Goal: Information Seeking & Learning: Learn about a topic

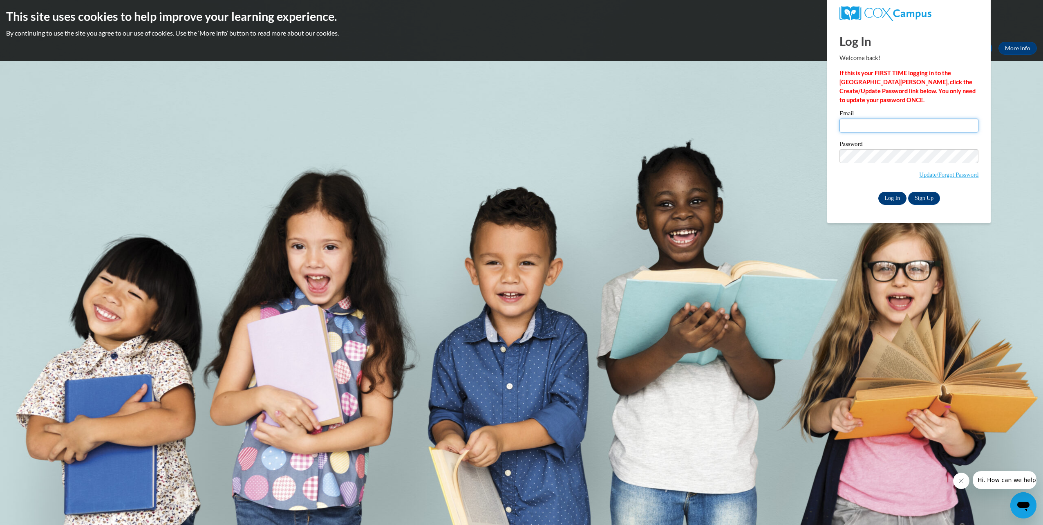
type input "jabari@safesylacauga.com"
click at [895, 199] on input "Log In" at bounding box center [892, 198] width 29 height 13
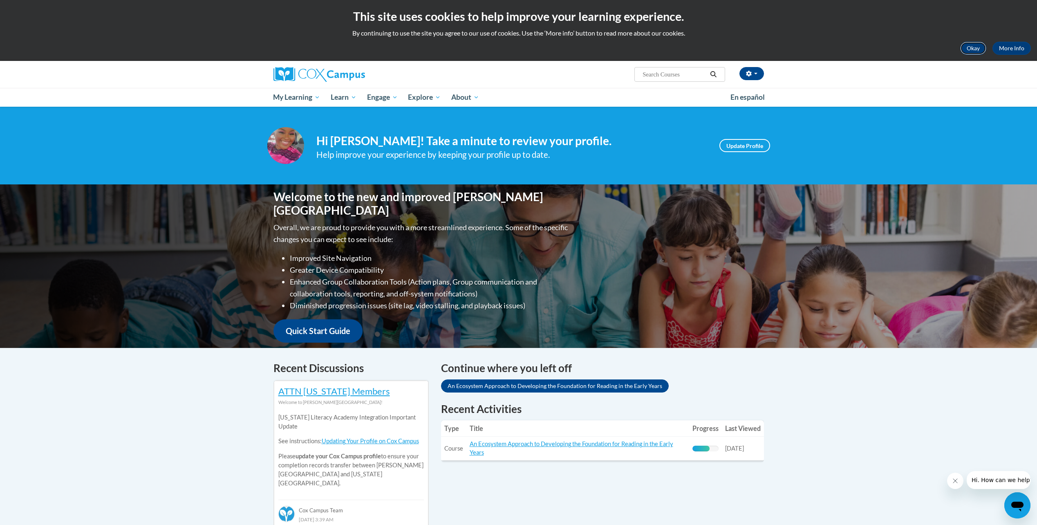
click at [980, 54] on button "Okay" at bounding box center [973, 48] width 26 height 13
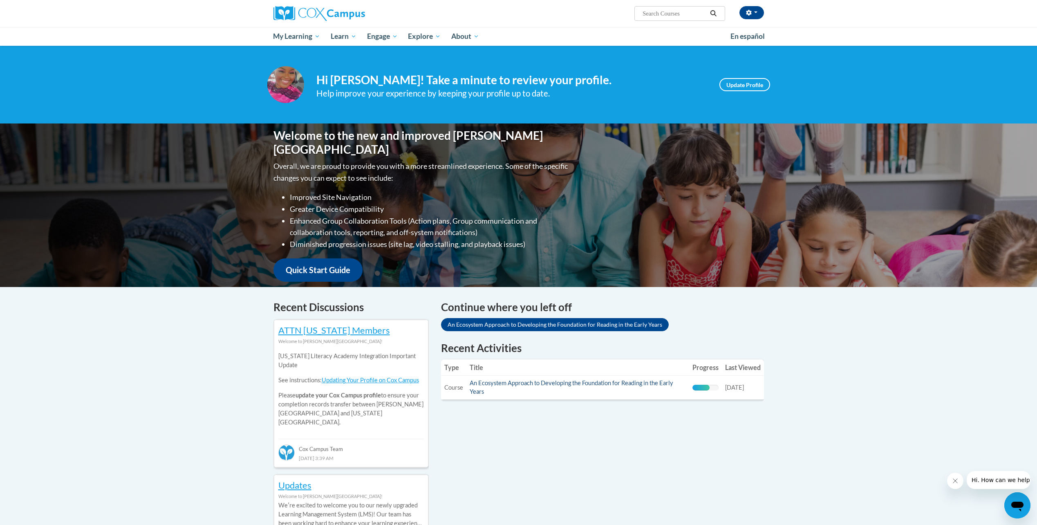
drag, startPoint x: 498, startPoint y: 378, endPoint x: 499, endPoint y: 385, distance: 6.6
click at [499, 380] on td "Title: An Ecosystem Approach to Developing the Foundation for Reading in the Ea…" at bounding box center [577, 388] width 223 height 24
click at [499, 385] on link "An Ecosystem Approach to Developing the Foundation for Reading in the Early Yea…" at bounding box center [572, 387] width 204 height 16
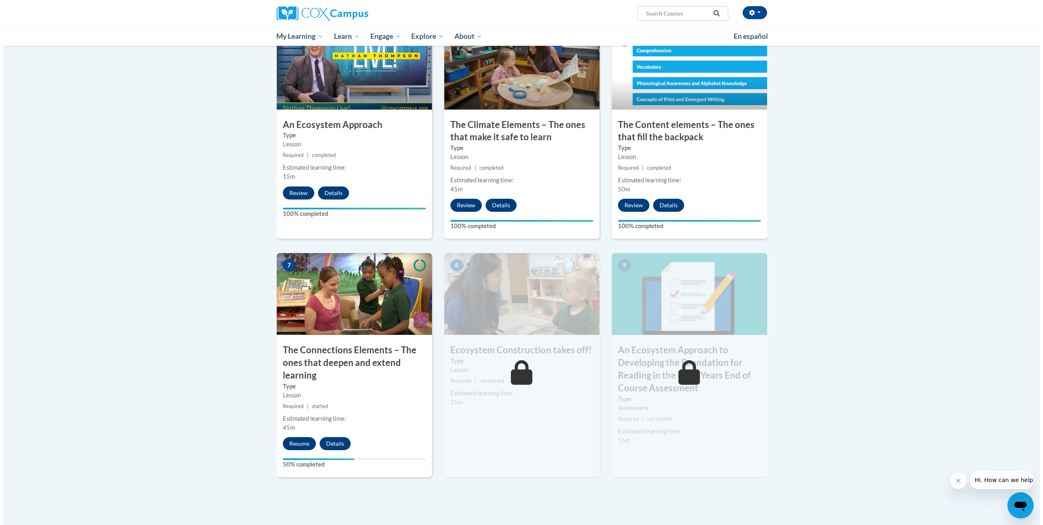
scroll to position [450, 0]
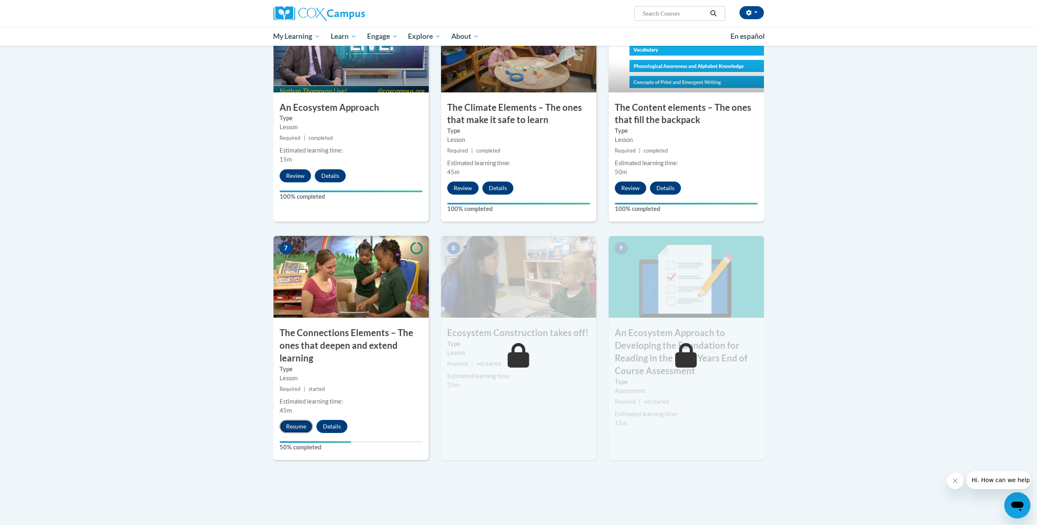
click at [289, 429] on button "Resume" at bounding box center [296, 426] width 33 height 13
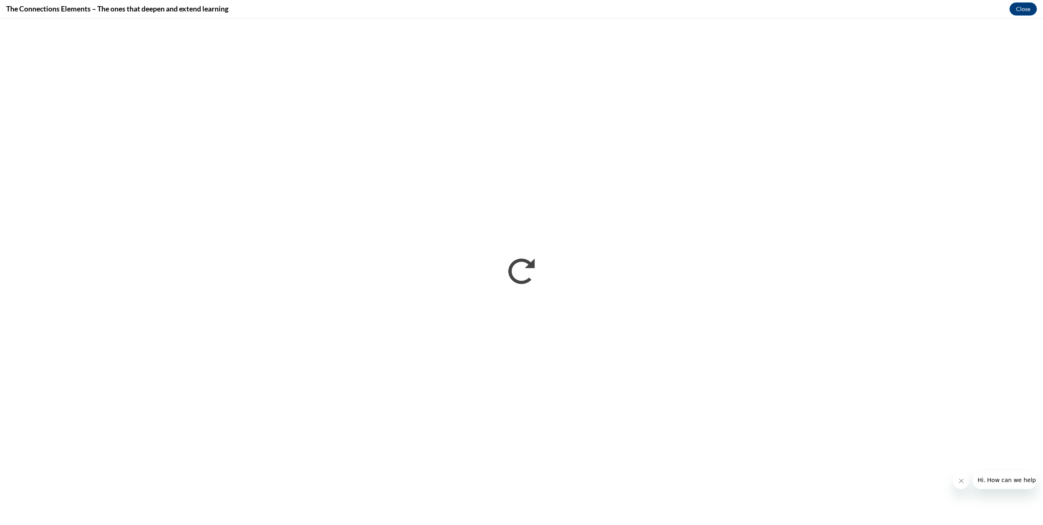
scroll to position [0, 0]
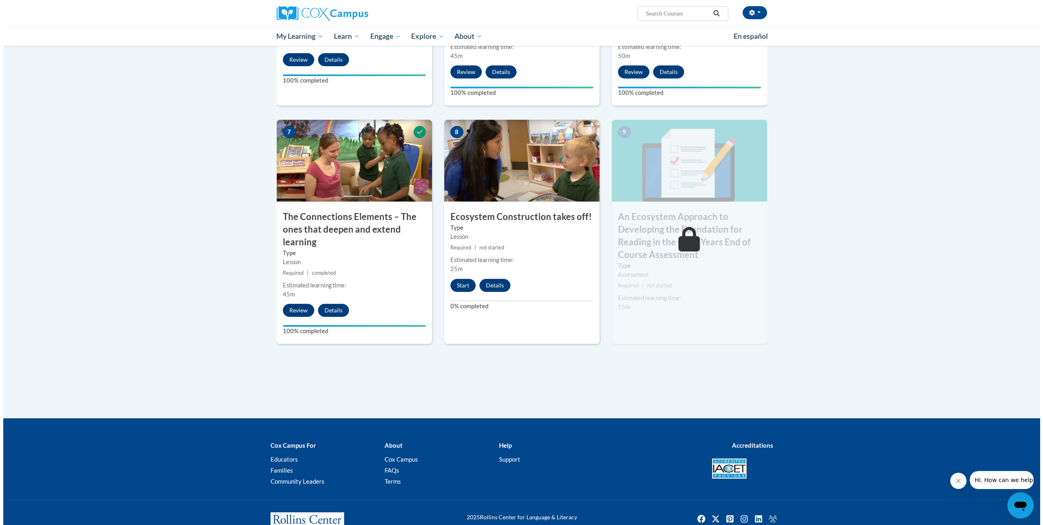
scroll to position [572, 0]
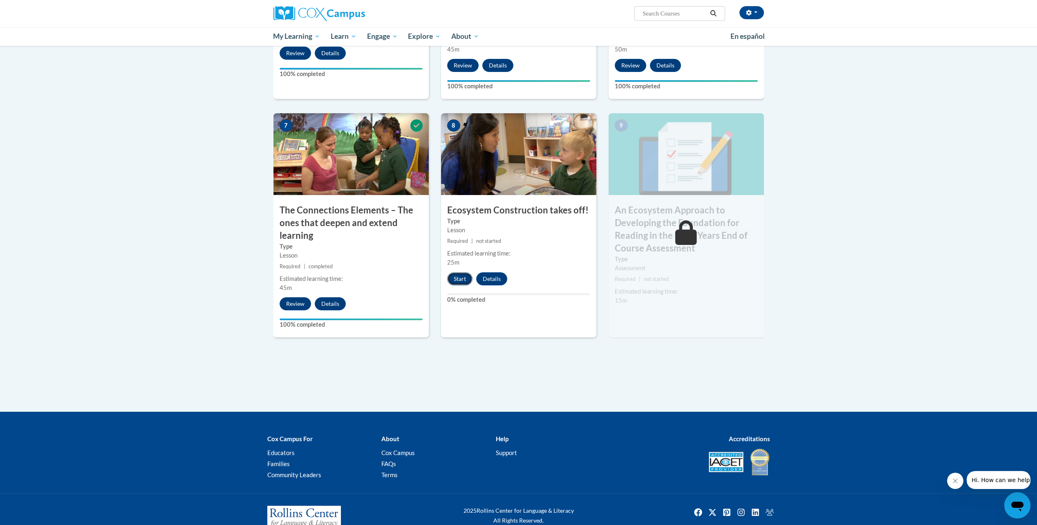
click at [454, 277] on button "Start" at bounding box center [459, 278] width 25 height 13
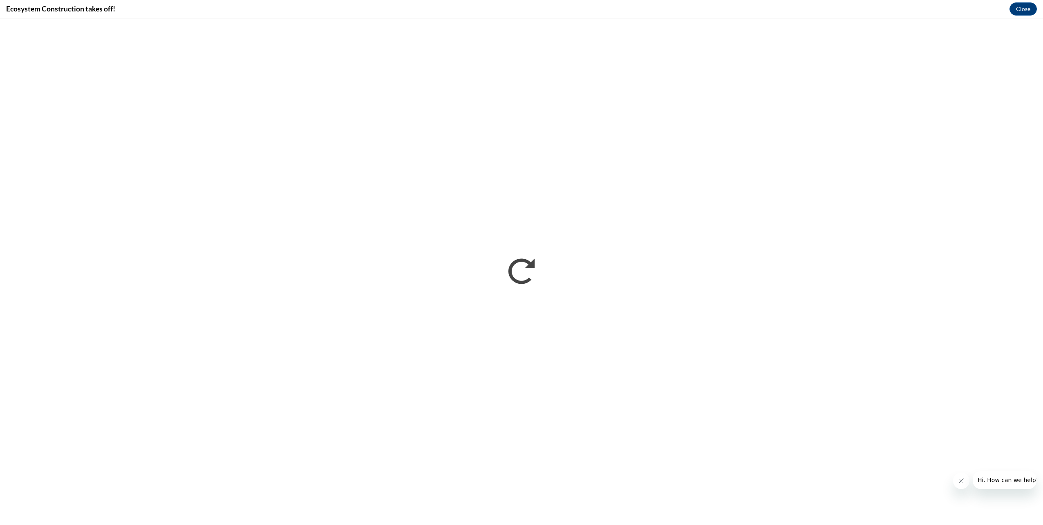
scroll to position [0, 0]
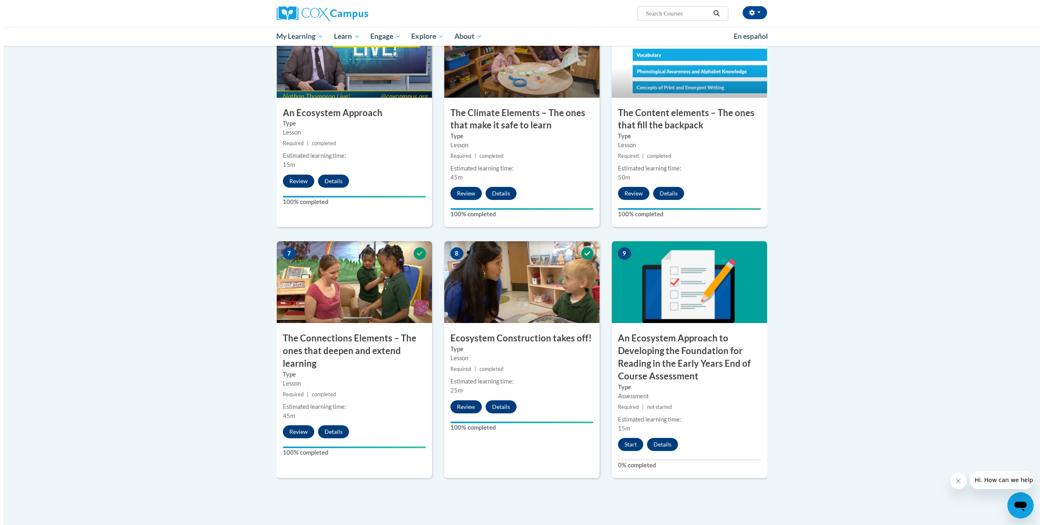
scroll to position [606, 0]
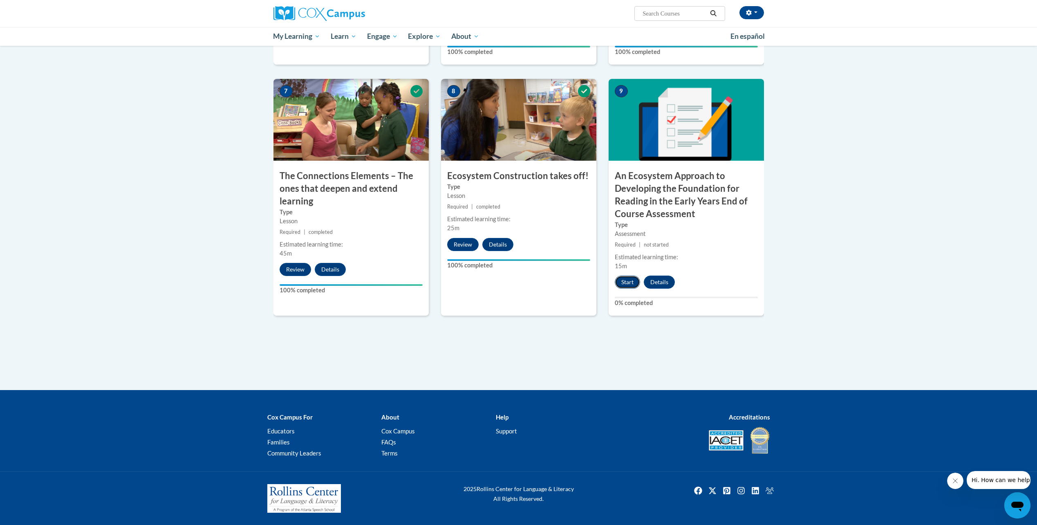
click at [626, 279] on button "Start" at bounding box center [627, 281] width 25 height 13
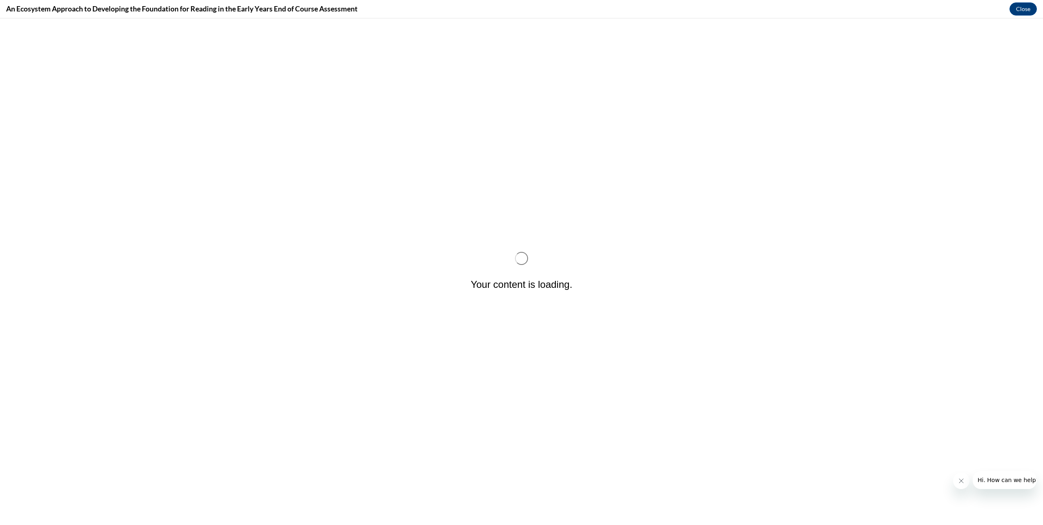
scroll to position [0, 0]
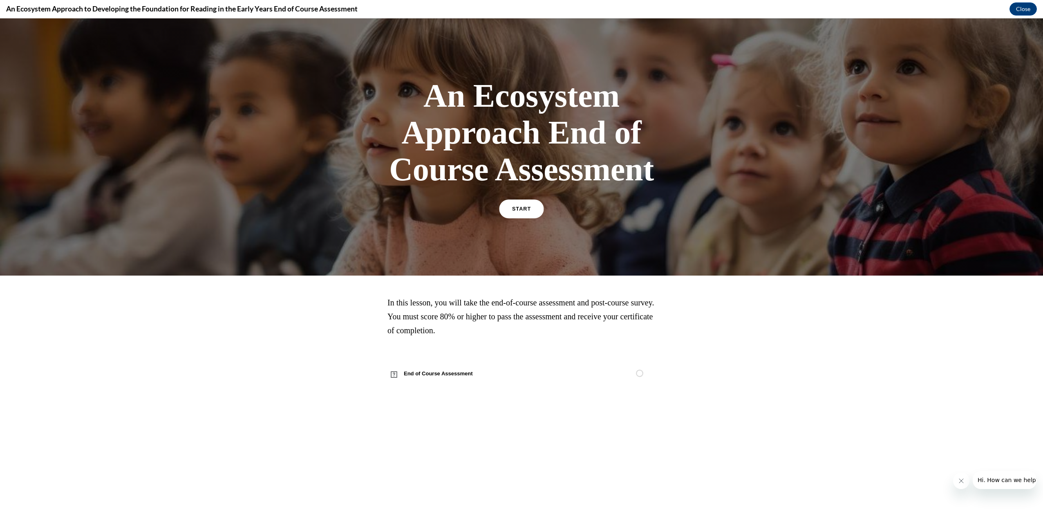
click at [514, 214] on link "START" at bounding box center [521, 208] width 45 height 19
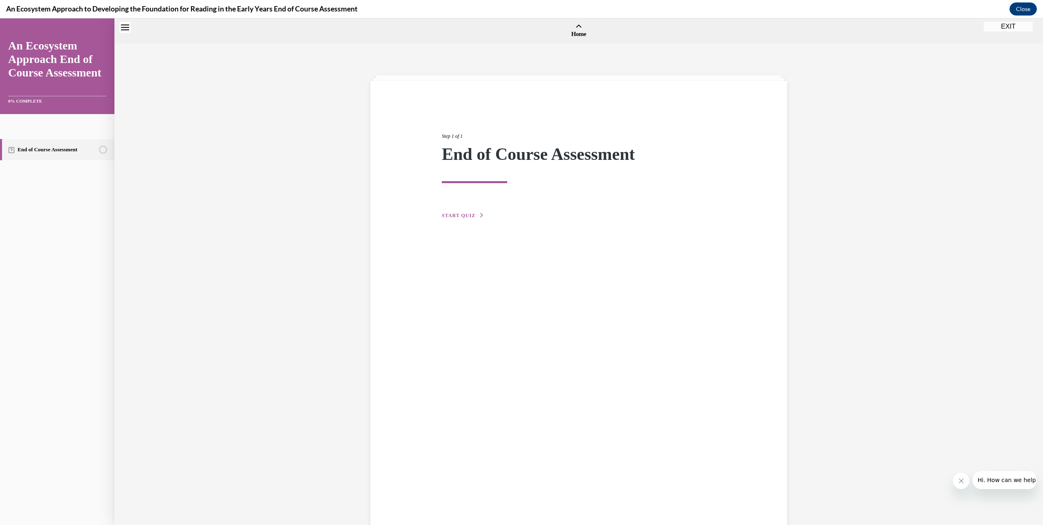
scroll to position [25, 0]
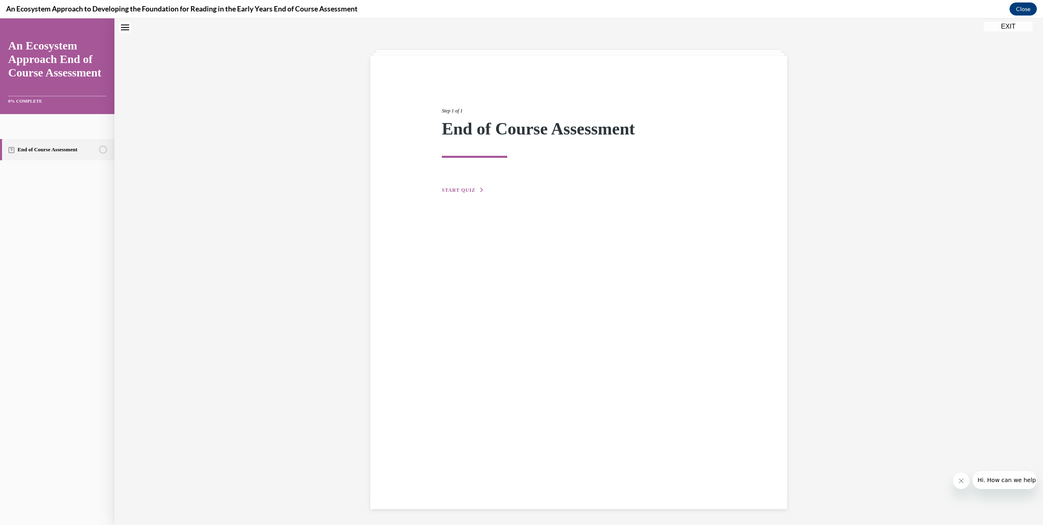
click at [464, 192] on span "START QUIZ" at bounding box center [459, 190] width 34 height 6
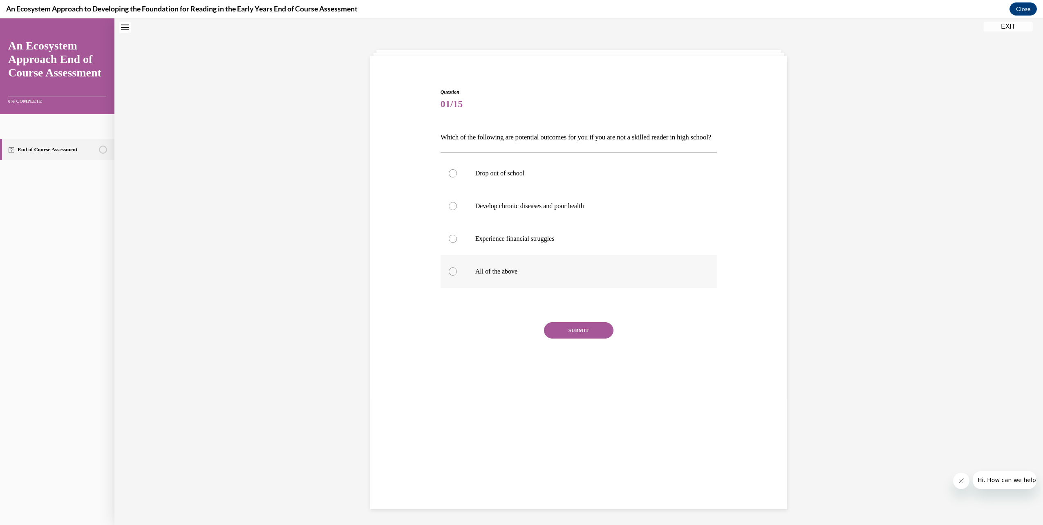
click at [494, 275] on p "All of the above" at bounding box center [585, 271] width 221 height 8
click at [457, 275] on input "All of the above" at bounding box center [453, 271] width 8 height 8
radio input "true"
click at [592, 338] on button "SUBMIT" at bounding box center [578, 330] width 69 height 16
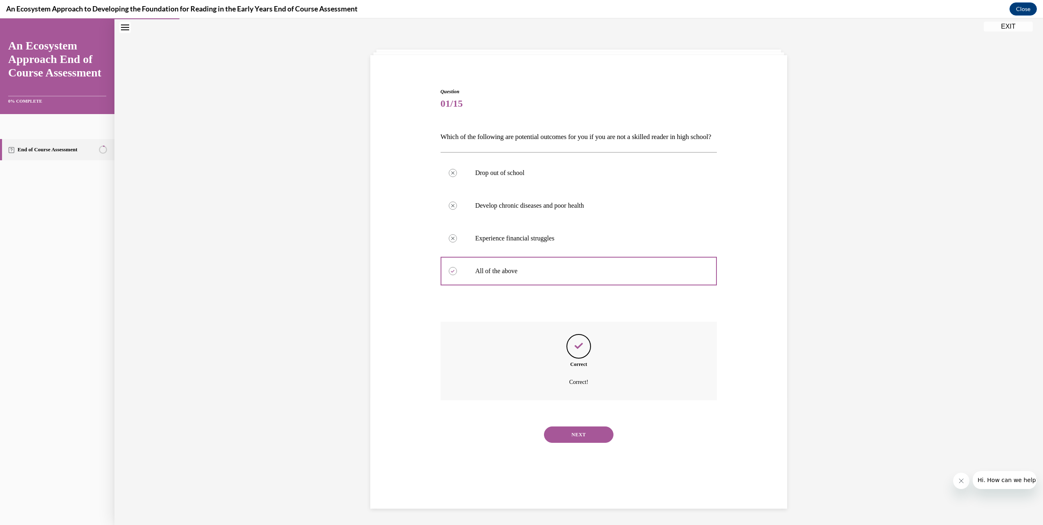
click at [578, 440] on button "NEXT" at bounding box center [578, 434] width 69 height 16
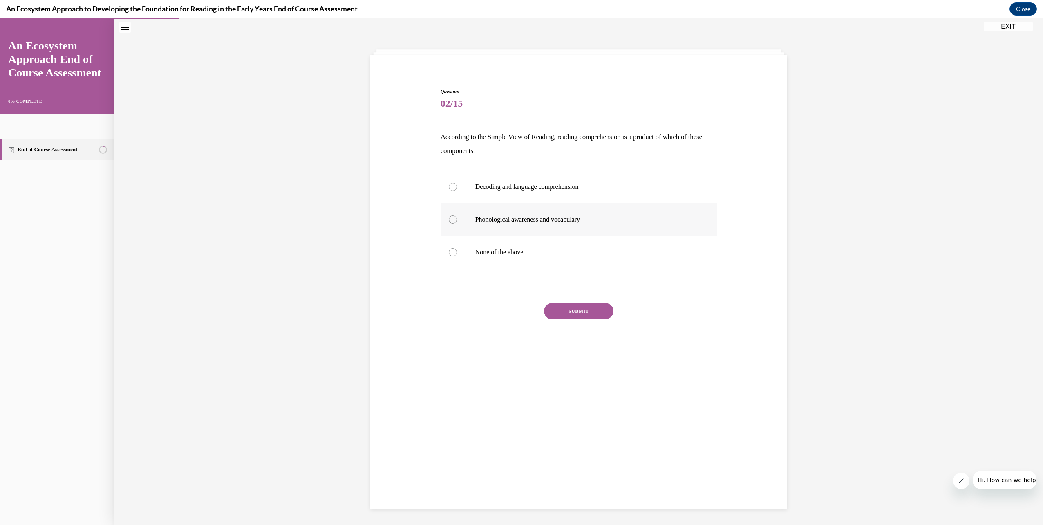
click at [452, 218] on div at bounding box center [453, 219] width 8 height 8
click at [452, 218] on input "Phonological awareness and vocabulary" at bounding box center [453, 219] width 8 height 8
radio input "true"
click at [592, 314] on button "SUBMIT" at bounding box center [578, 311] width 69 height 16
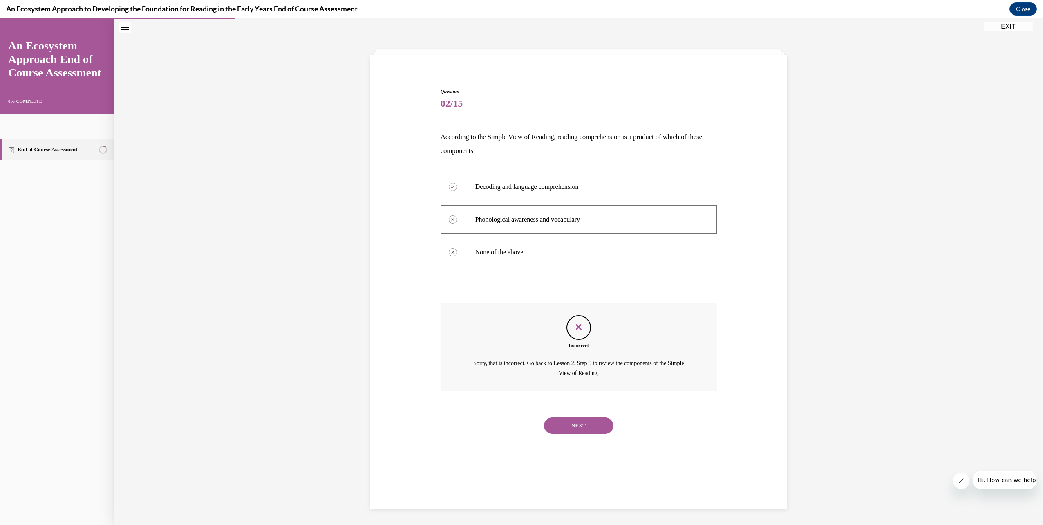
click at [593, 427] on button "NEXT" at bounding box center [578, 425] width 69 height 16
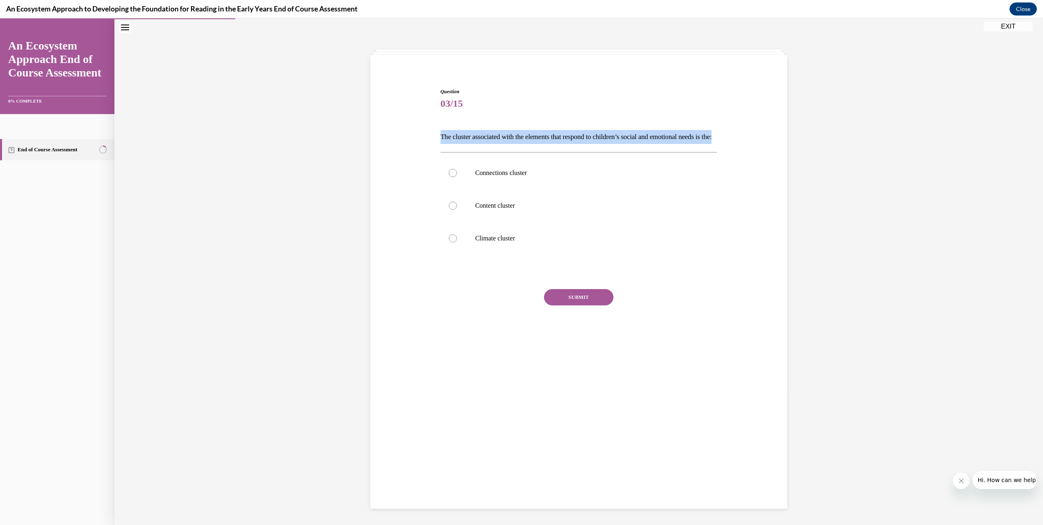
drag, startPoint x: 488, startPoint y: 148, endPoint x: 436, endPoint y: 136, distance: 53.5
click at [438, 136] on div "Question 03/15 The cluster associated with the elements that respond to childre…" at bounding box center [578, 216] width 281 height 280
copy p "The cluster associated with the elements that respond to children’s social and …"
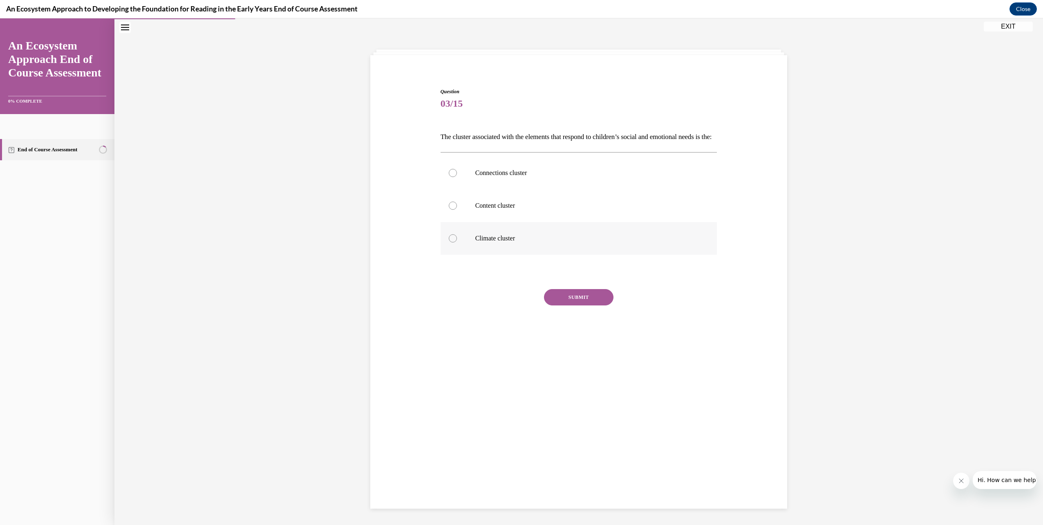
click at [487, 255] on label "Climate cluster" at bounding box center [579, 238] width 277 height 33
click at [457, 242] on input "Climate cluster" at bounding box center [453, 238] width 8 height 8
radio input "true"
click at [582, 305] on button "SUBMIT" at bounding box center [578, 297] width 69 height 16
click at [575, 410] on button "NEXT" at bounding box center [578, 402] width 69 height 16
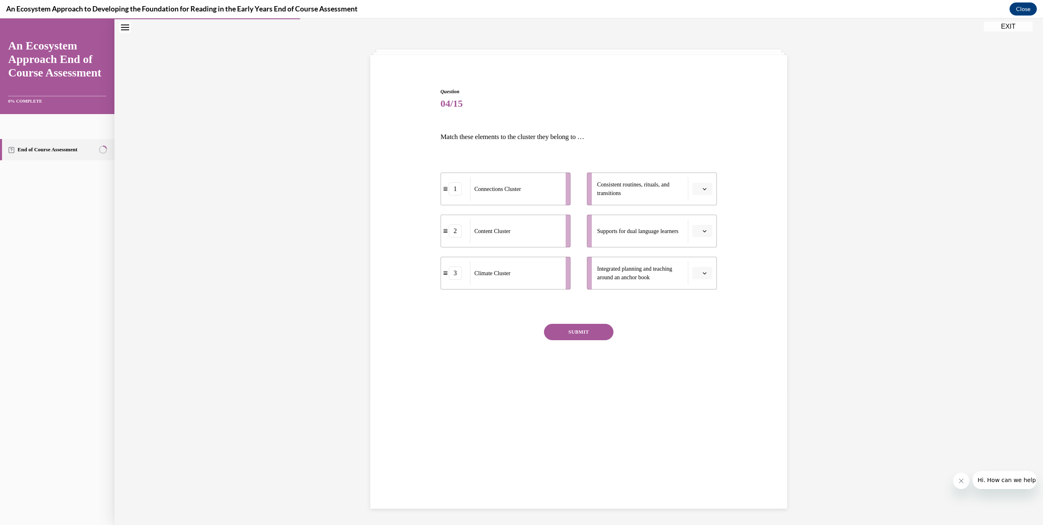
click at [699, 192] on button "button" at bounding box center [702, 189] width 20 height 12
click at [695, 258] on span "3" at bounding box center [696, 256] width 3 height 7
click at [700, 277] on button "button" at bounding box center [702, 273] width 20 height 12
click at [698, 329] on div "2" at bounding box center [698, 324] width 20 height 16
click at [702, 231] on icon "button" at bounding box center [704, 231] width 4 height 4
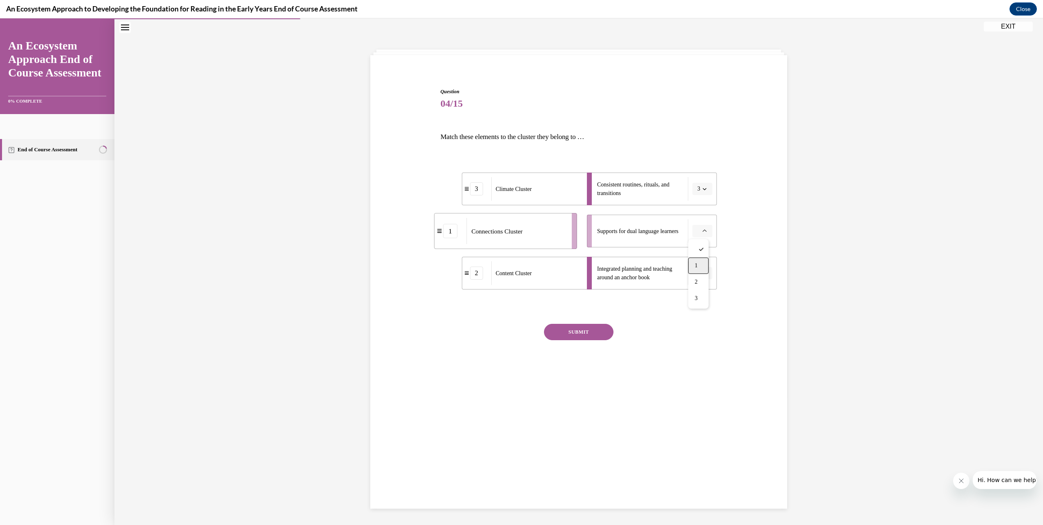
click at [695, 263] on span "1" at bounding box center [696, 265] width 3 height 7
click at [588, 332] on button "SUBMIT" at bounding box center [578, 332] width 69 height 16
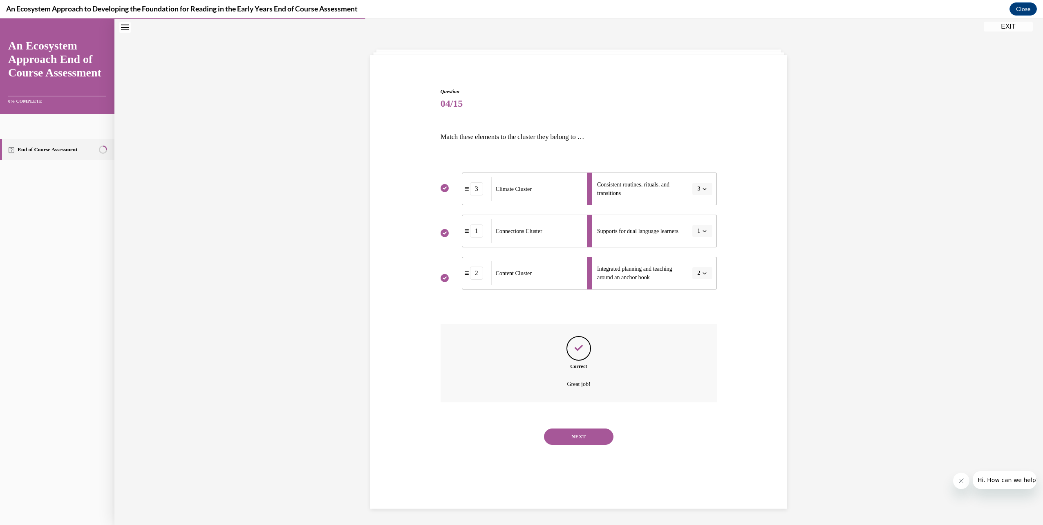
click at [588, 437] on button "NEXT" at bounding box center [578, 436] width 69 height 16
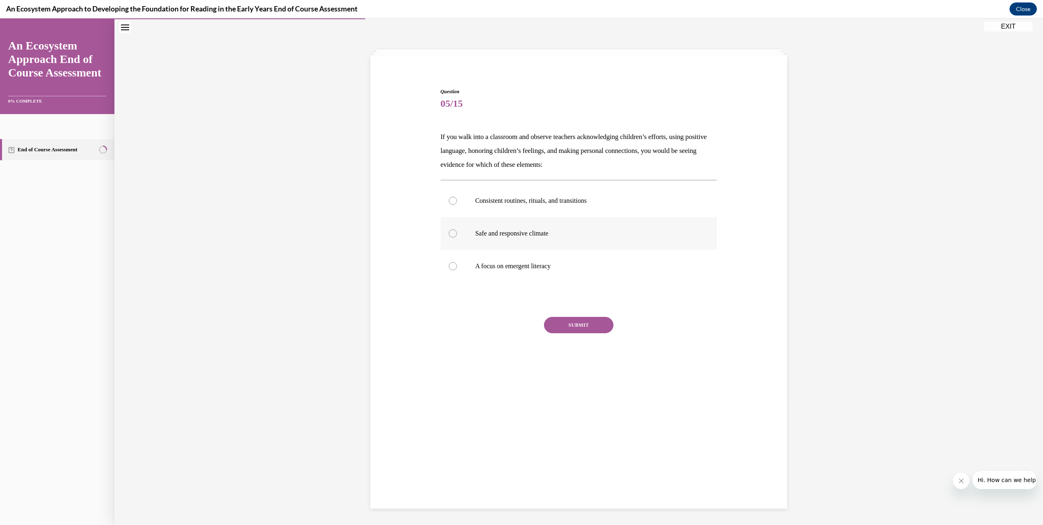
click at [481, 233] on p "Safe and responsive climate" at bounding box center [585, 233] width 221 height 8
click at [457, 233] on input "Safe and responsive climate" at bounding box center [453, 233] width 8 height 8
radio input "true"
click at [585, 327] on button "SUBMIT" at bounding box center [578, 325] width 69 height 16
click at [584, 427] on button "NEXT" at bounding box center [578, 429] width 69 height 16
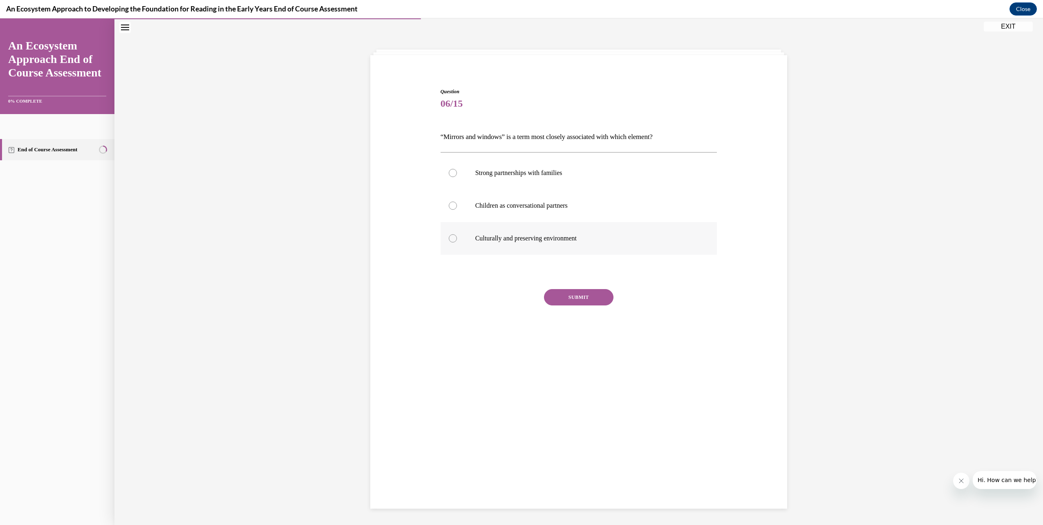
click at [532, 241] on p "Culturally and preserving environment" at bounding box center [585, 238] width 221 height 8
click at [457, 241] on input "Culturally and preserving environment" at bounding box center [453, 238] width 8 height 8
radio input "true"
click at [568, 296] on button "SUBMIT" at bounding box center [578, 297] width 69 height 16
drag, startPoint x: 571, startPoint y: 405, endPoint x: 575, endPoint y: 402, distance: 4.7
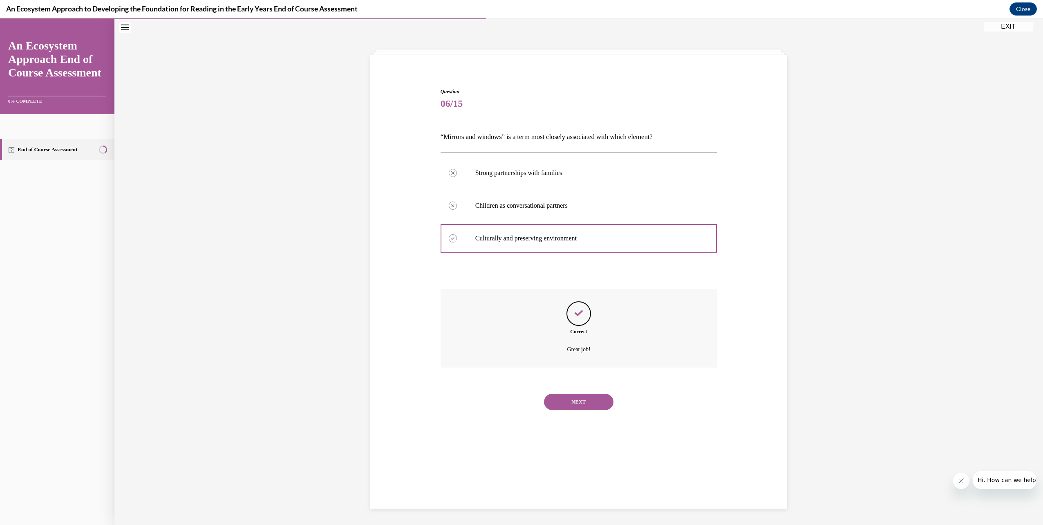
click at [574, 402] on button "NEXT" at bounding box center [578, 402] width 69 height 16
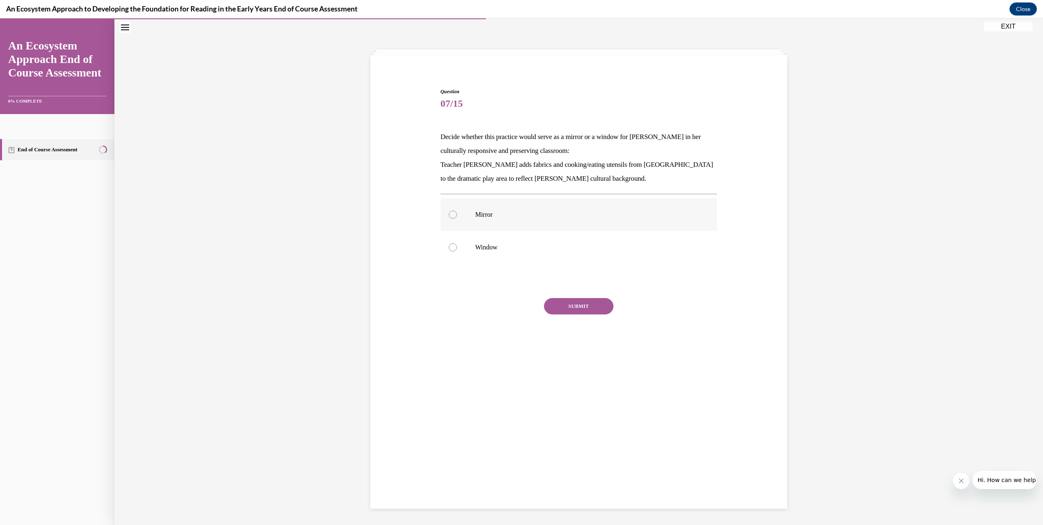
click at [476, 221] on label "Mirror" at bounding box center [579, 214] width 277 height 33
click at [457, 219] on input "Mirror" at bounding box center [453, 214] width 8 height 8
radio input "true"
click at [571, 309] on button "SUBMIT" at bounding box center [578, 306] width 69 height 16
click at [591, 411] on button "NEXT" at bounding box center [578, 411] width 69 height 16
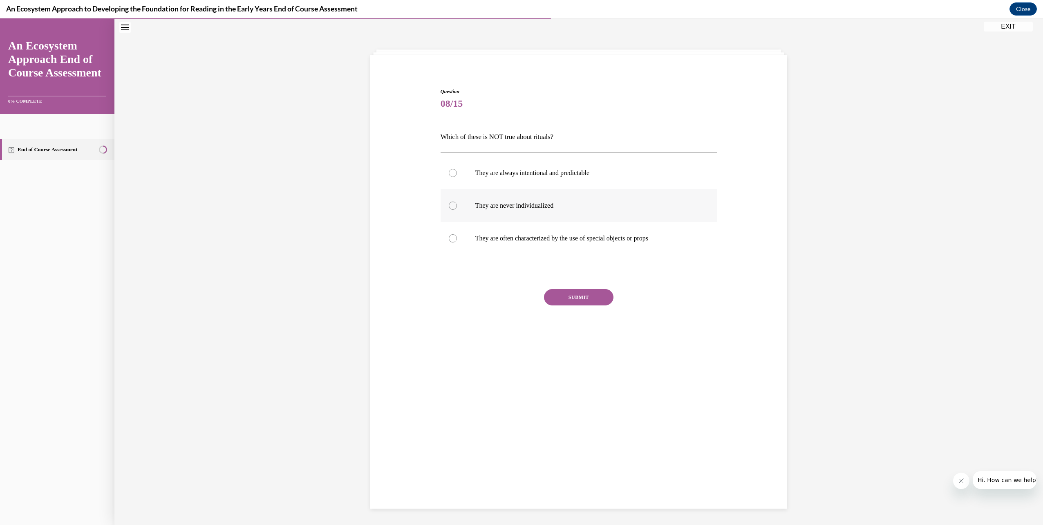
click at [549, 209] on p "They are never individualized" at bounding box center [585, 205] width 221 height 8
click at [457, 209] on input "They are never individualized" at bounding box center [453, 205] width 8 height 8
radio input "true"
click at [556, 241] on p "They are often characterized by the use of special objects or props" at bounding box center [585, 238] width 221 height 8
click at [457, 241] on input "They are often characterized by the use of special objects or props" at bounding box center [453, 238] width 8 height 8
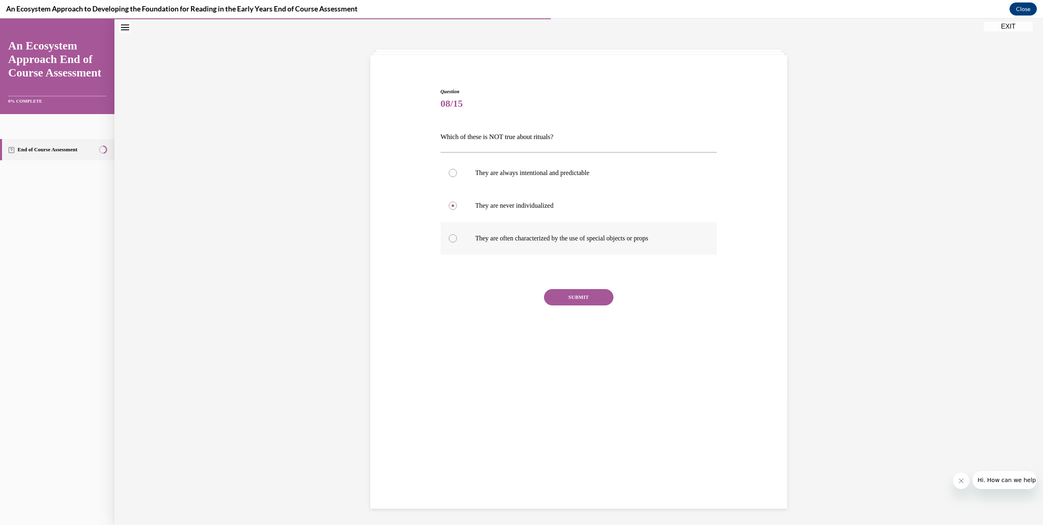
radio input "true"
click at [572, 299] on button "SUBMIT" at bounding box center [578, 297] width 69 height 16
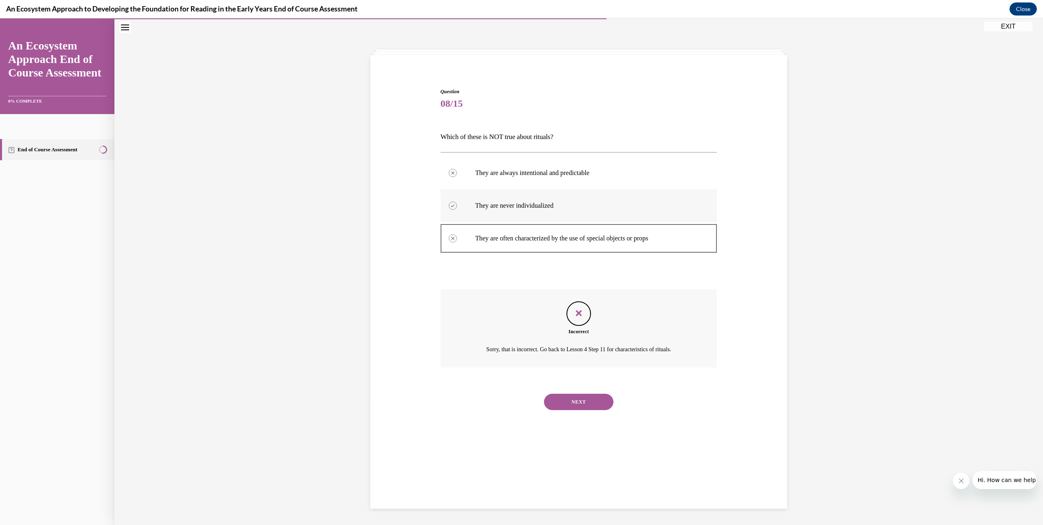
click at [549, 208] on p "They are never individualized" at bounding box center [585, 205] width 221 height 8
click at [600, 398] on button "NEXT" at bounding box center [578, 402] width 69 height 16
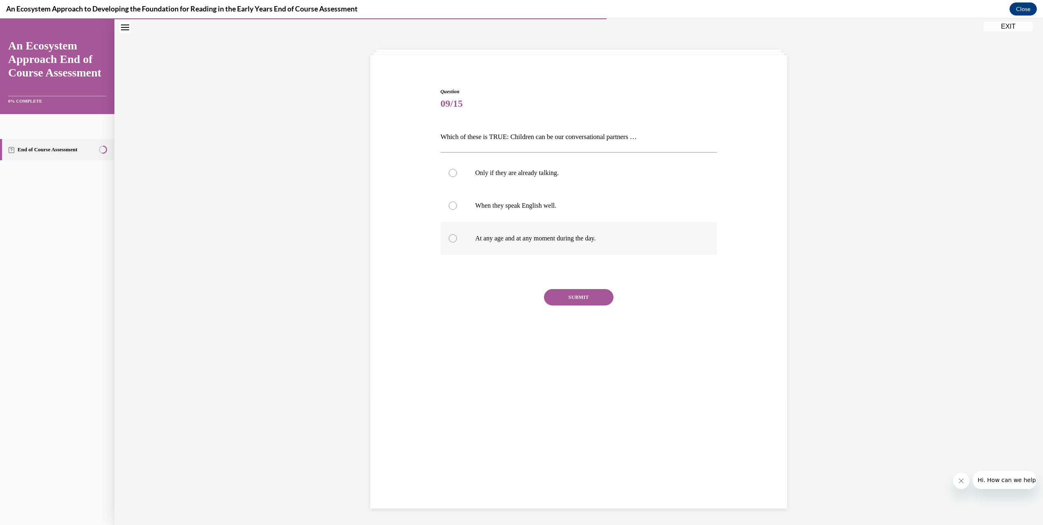
click at [518, 241] on p "At any age and at any moment during the day." at bounding box center [585, 238] width 221 height 8
click at [457, 241] on input "At any age and at any moment during the day." at bounding box center [453, 238] width 8 height 8
radio input "true"
click at [584, 297] on button "SUBMIT" at bounding box center [578, 297] width 69 height 16
click at [595, 403] on button "NEXT" at bounding box center [578, 402] width 69 height 16
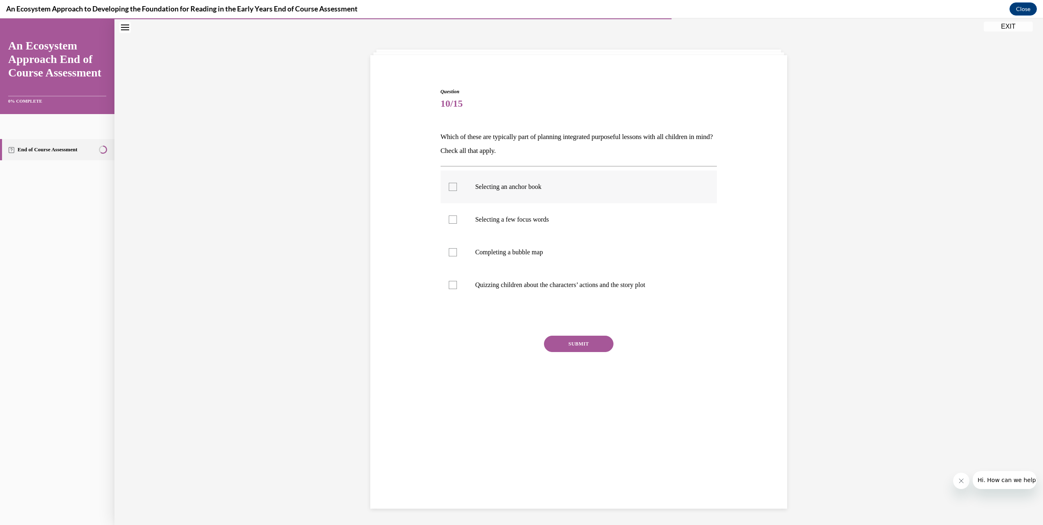
click at [451, 186] on div at bounding box center [453, 187] width 8 height 8
click at [451, 186] on input "Selecting an anchor book" at bounding box center [453, 187] width 8 height 8
checkbox input "true"
click at [457, 221] on label "Selecting a few focus words" at bounding box center [579, 219] width 277 height 33
click at [457, 221] on input "Selecting a few focus words" at bounding box center [453, 219] width 8 height 8
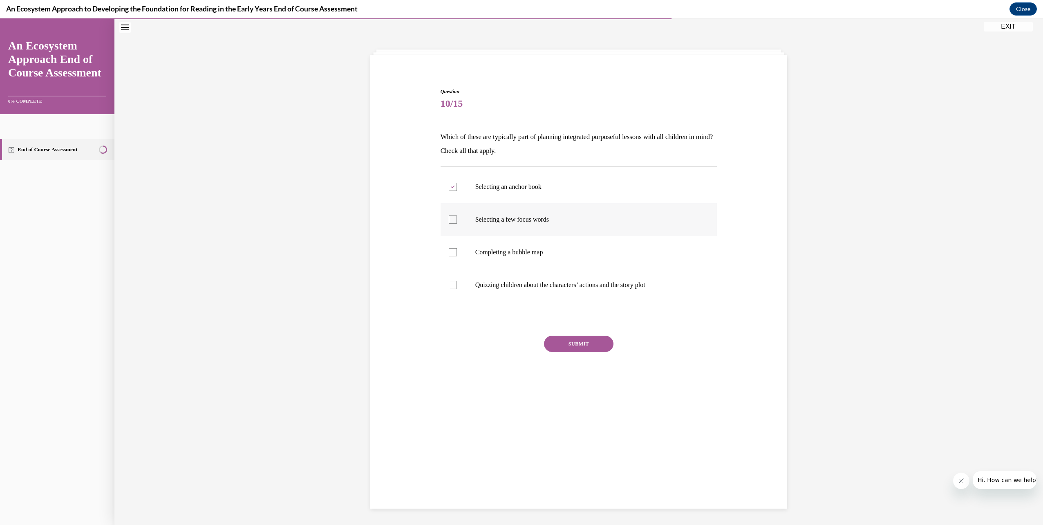
checkbox input "true"
click at [451, 255] on div at bounding box center [453, 252] width 8 height 8
click at [451, 255] on input "Completing a bubble map" at bounding box center [453, 252] width 8 height 8
click at [449, 246] on label "Completing a bubble map" at bounding box center [579, 252] width 277 height 33
click at [449, 248] on input "Completing a bubble map" at bounding box center [453, 252] width 8 height 8
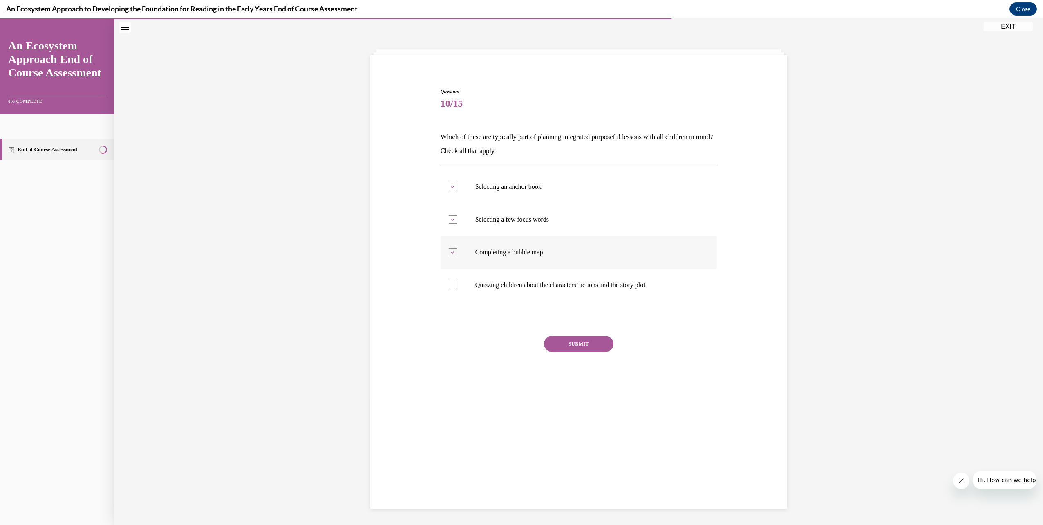
checkbox input "false"
click at [454, 280] on label "Quizzing children about the characters’ actions and the story plot" at bounding box center [579, 284] width 277 height 33
click at [454, 281] on input "Quizzing children about the characters’ actions and the story plot" at bounding box center [453, 285] width 8 height 8
checkbox input "true"
click at [449, 252] on div at bounding box center [453, 252] width 8 height 8
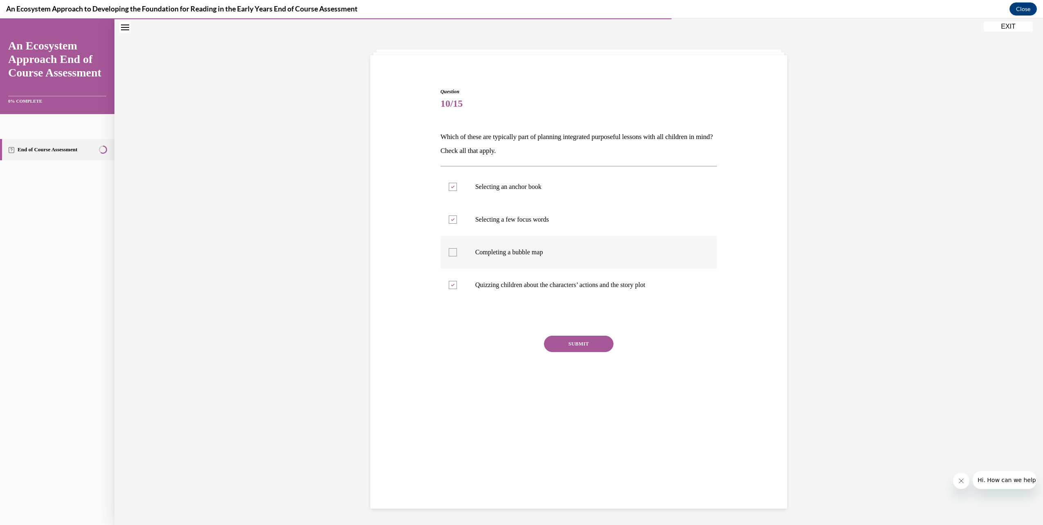
click at [449, 252] on input "Completing a bubble map" at bounding box center [453, 252] width 8 height 8
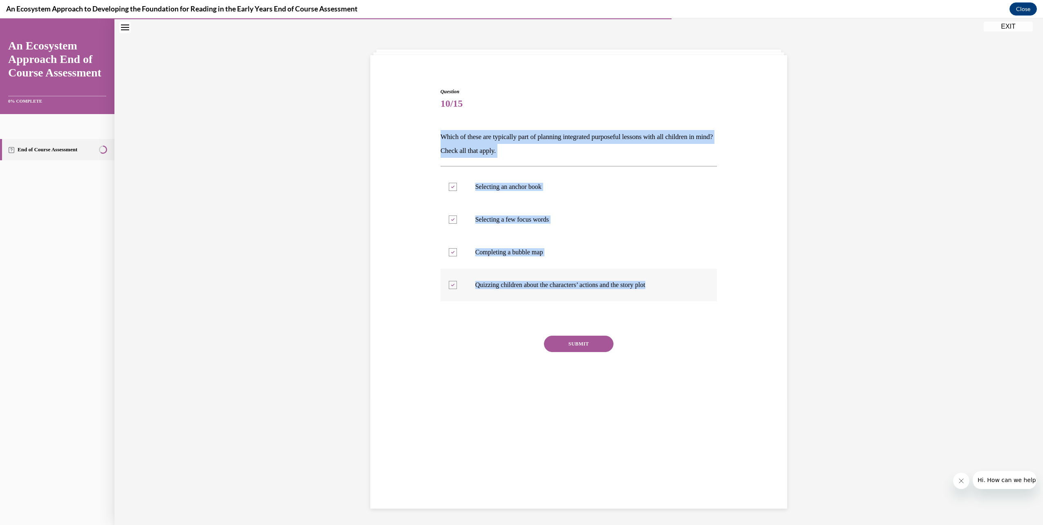
drag, startPoint x: 434, startPoint y: 132, endPoint x: 673, endPoint y: 292, distance: 288.1
click at [673, 292] on div "Question 10/15 Which of these are typically part of planning integrated purpose…" at bounding box center [578, 232] width 421 height 339
copy div "Which of these are typically part of planning integrated purposeful lessons wit…"
click at [861, 222] on div "Question 10/15 Which of these are typically part of planning integrated purpose…" at bounding box center [578, 271] width 928 height 506
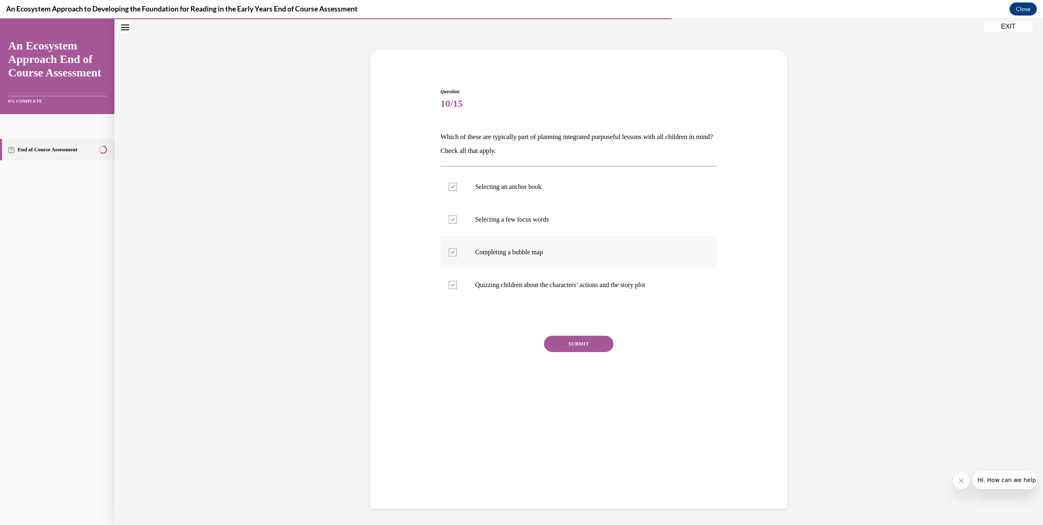
click at [453, 250] on div at bounding box center [453, 252] width 8 height 8
click at [453, 250] on input "Completing a bubble map" at bounding box center [453, 252] width 8 height 8
checkbox input "false"
click at [451, 284] on icon at bounding box center [453, 285] width 4 height 3
click at [450, 284] on input "Quizzing children about the characters’ actions and the story plot" at bounding box center [453, 285] width 8 height 8
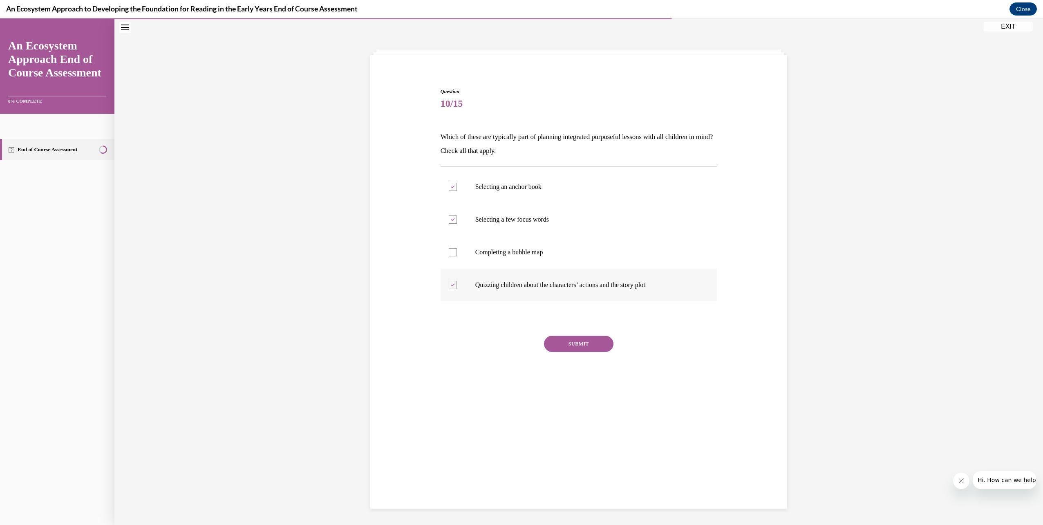
checkbox input "false"
click at [579, 340] on button "SUBMIT" at bounding box center [578, 344] width 69 height 16
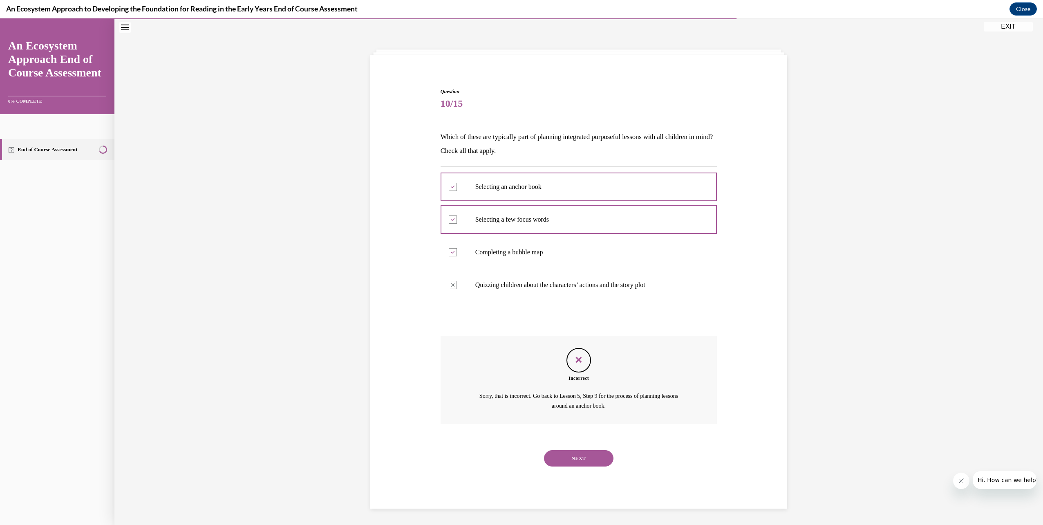
click at [579, 365] on icon "Feedback" at bounding box center [579, 359] width 12 height 12
click at [589, 454] on button "NEXT" at bounding box center [578, 458] width 69 height 16
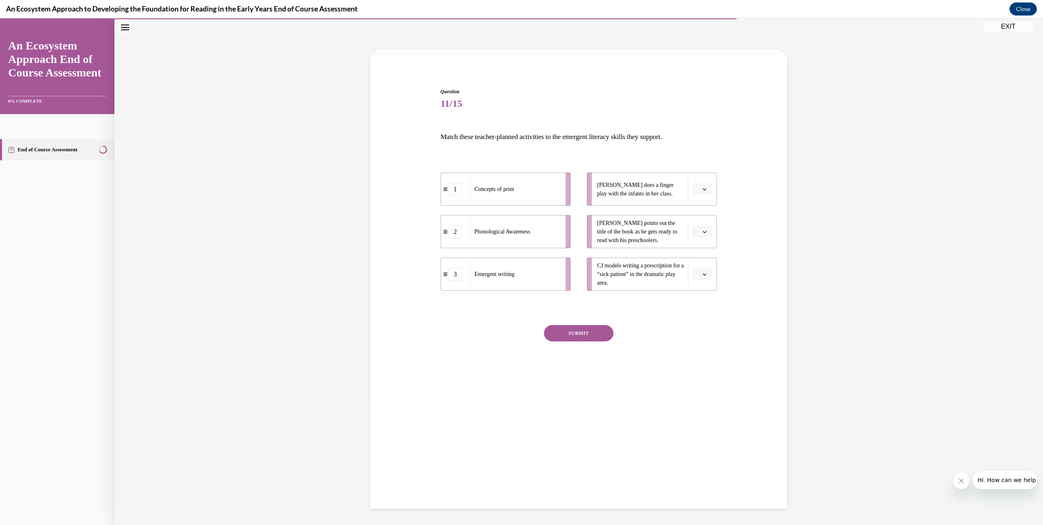
click at [705, 189] on button "button" at bounding box center [702, 189] width 20 height 12
click at [696, 242] on span "2" at bounding box center [696, 240] width 3 height 7
click at [702, 234] on span "button" at bounding box center [705, 232] width 6 height 6
click at [535, 232] on div "Concepts of print" at bounding box center [515, 231] width 90 height 24
click at [705, 276] on button "button" at bounding box center [702, 274] width 20 height 12
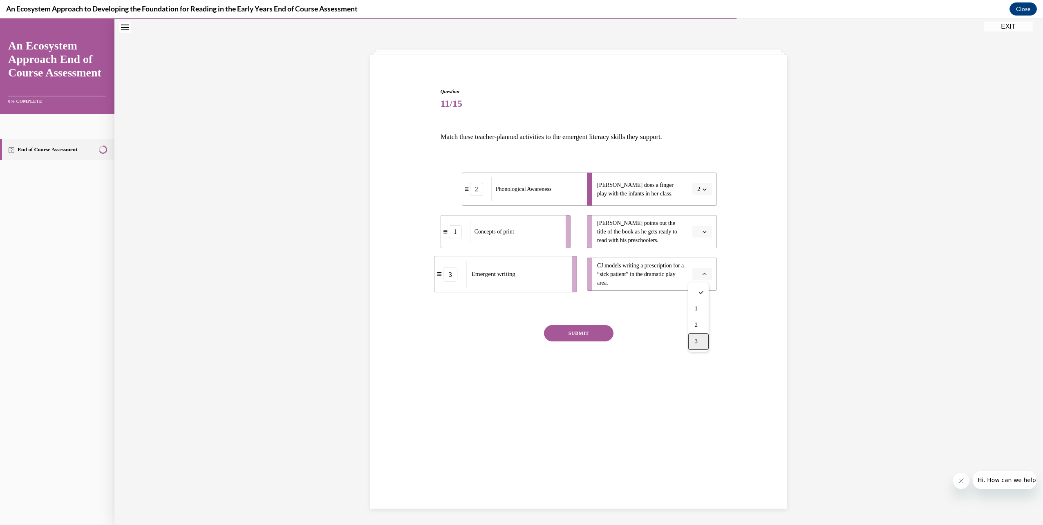
click at [701, 338] on div "3" at bounding box center [698, 341] width 20 height 16
click at [699, 228] on button "button" at bounding box center [702, 232] width 20 height 12
click at [696, 270] on div "1" at bounding box center [698, 266] width 20 height 16
click at [583, 332] on button "SUBMIT" at bounding box center [578, 333] width 69 height 16
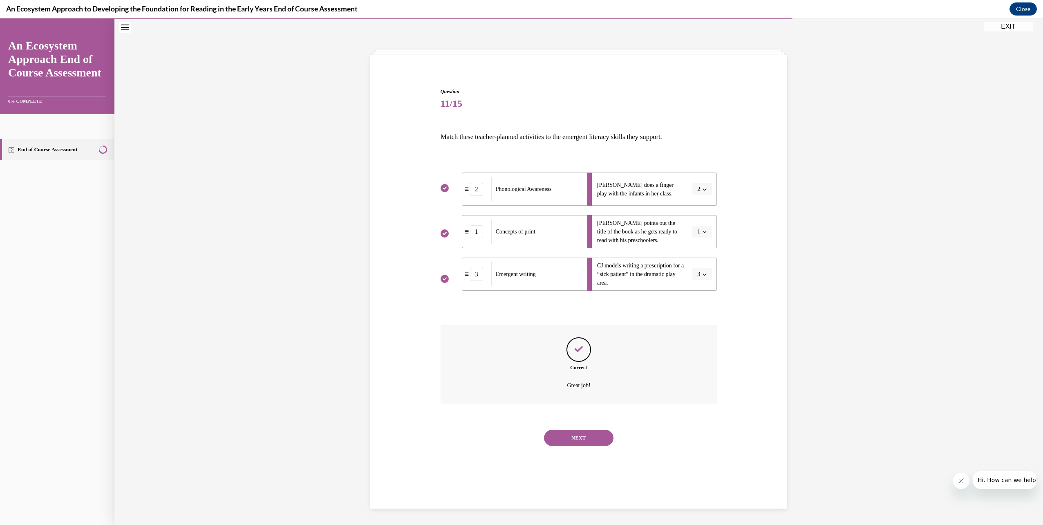
click at [601, 432] on button "NEXT" at bounding box center [578, 437] width 69 height 16
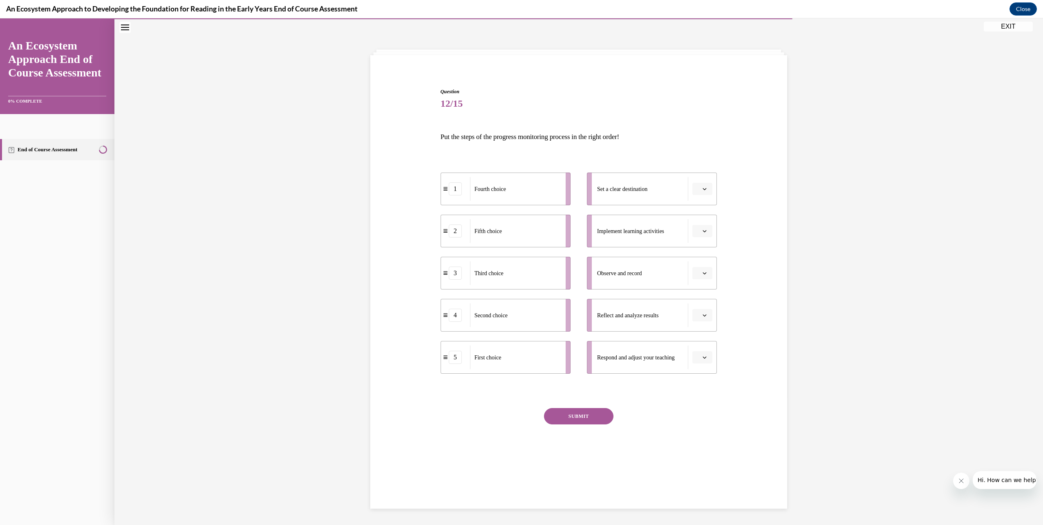
click at [702, 190] on span "button" at bounding box center [705, 189] width 6 height 6
click at [697, 293] on div "5" at bounding box center [698, 289] width 20 height 16
click at [693, 230] on button "button" at bounding box center [702, 231] width 20 height 12
click at [696, 311] on span "4" at bounding box center [696, 314] width 3 height 7
click at [702, 274] on icon "button" at bounding box center [704, 273] width 4 height 4
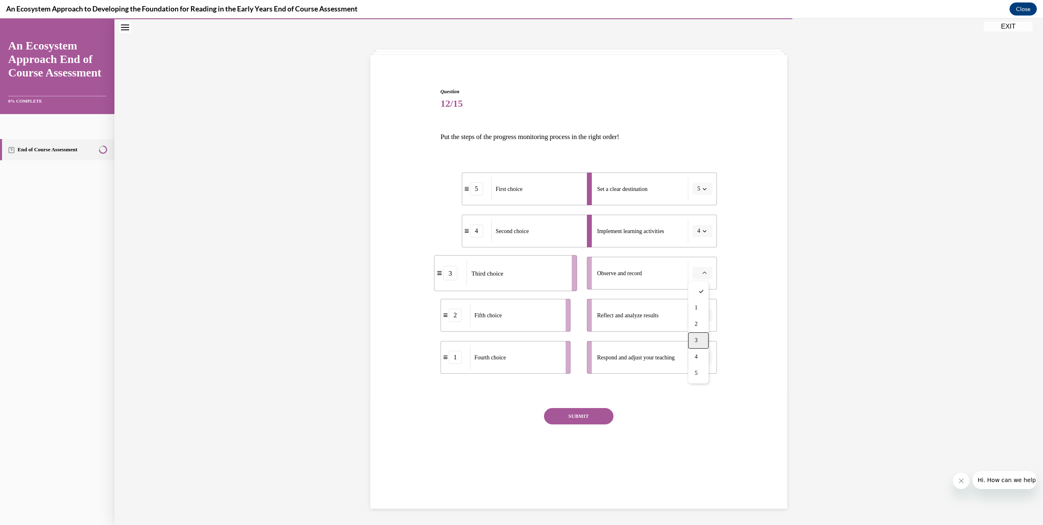
click at [701, 340] on div "3" at bounding box center [698, 340] width 20 height 16
click at [702, 313] on icon "button" at bounding box center [704, 315] width 4 height 4
click at [702, 356] on div "1" at bounding box center [698, 350] width 20 height 16
click at [702, 356] on icon "button" at bounding box center [704, 357] width 4 height 4
click at [701, 452] on div "5" at bounding box center [698, 457] width 20 height 16
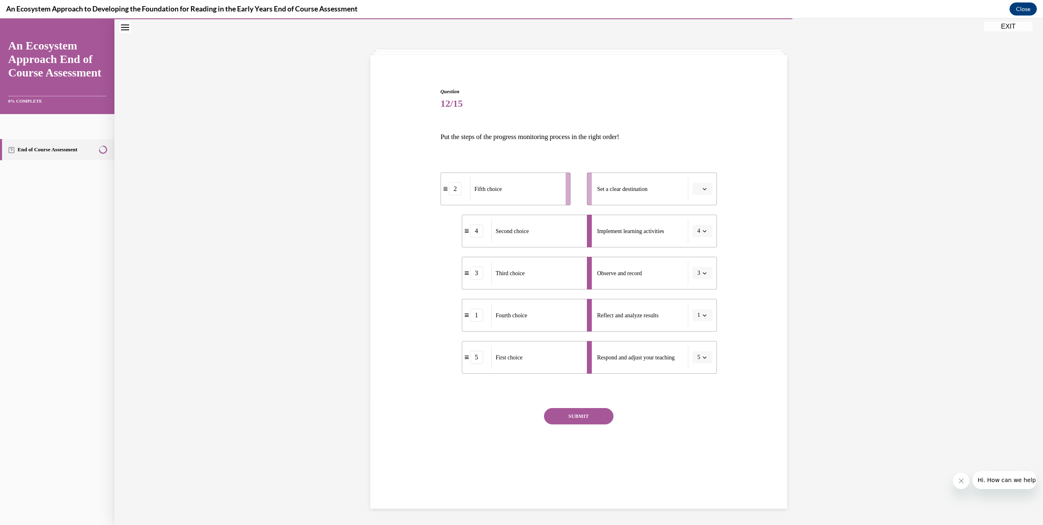
click at [702, 359] on icon "button" at bounding box center [704, 357] width 4 height 4
click at [700, 407] on div "2" at bounding box center [697, 408] width 20 height 16
click at [702, 186] on span "button" at bounding box center [705, 189] width 6 height 6
click at [701, 289] on div "5" at bounding box center [698, 289] width 20 height 16
click at [594, 422] on button "SUBMIT" at bounding box center [578, 416] width 69 height 16
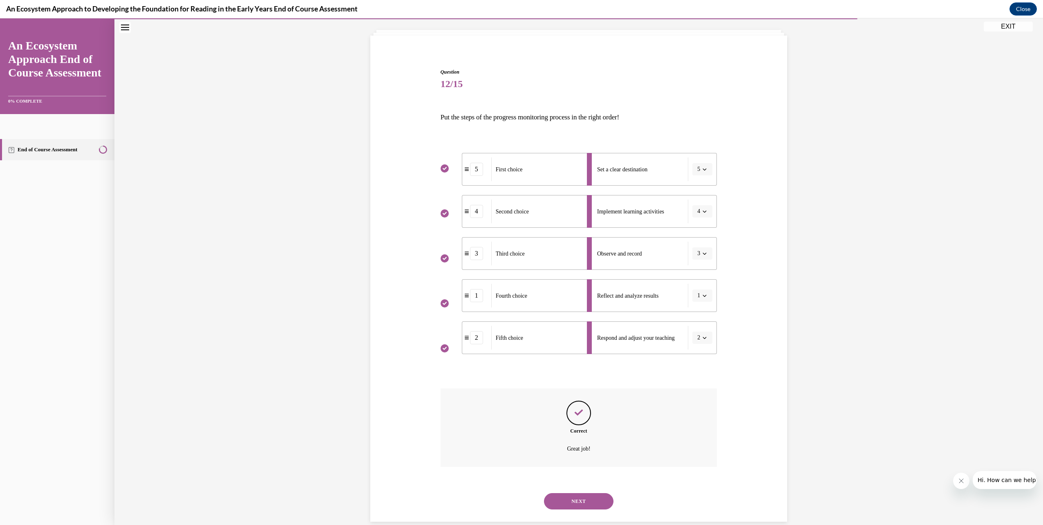
scroll to position [58, 0]
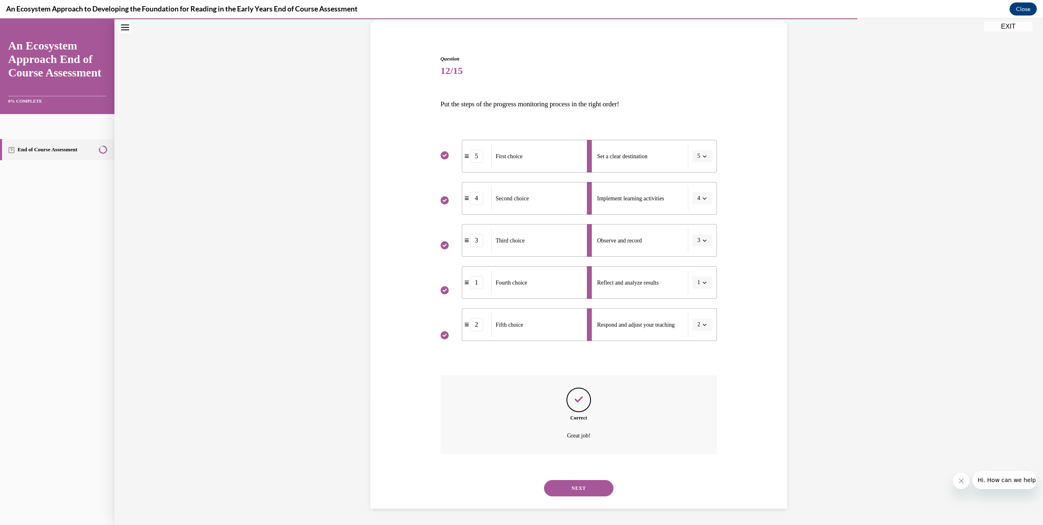
click at [588, 488] on button "NEXT" at bounding box center [578, 488] width 69 height 16
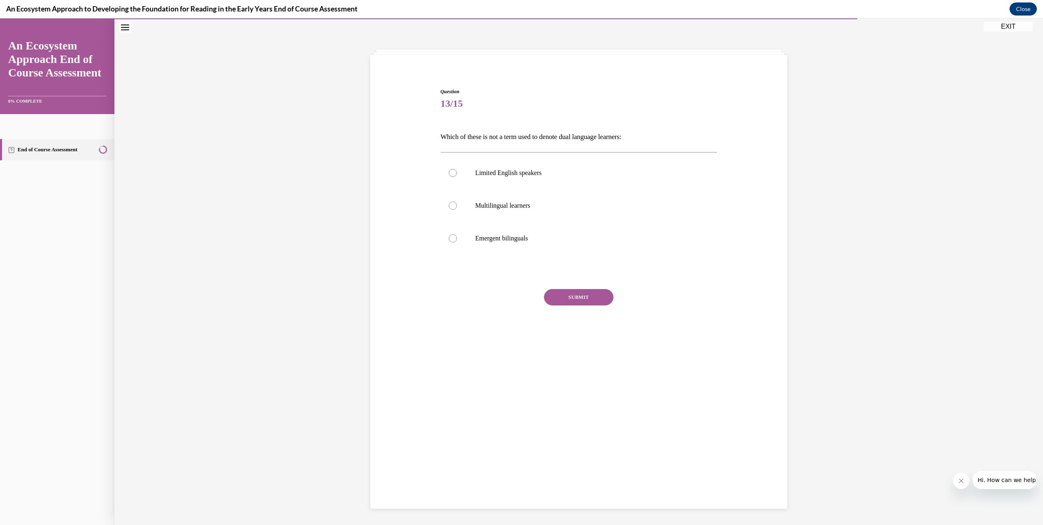
scroll to position [26, 0]
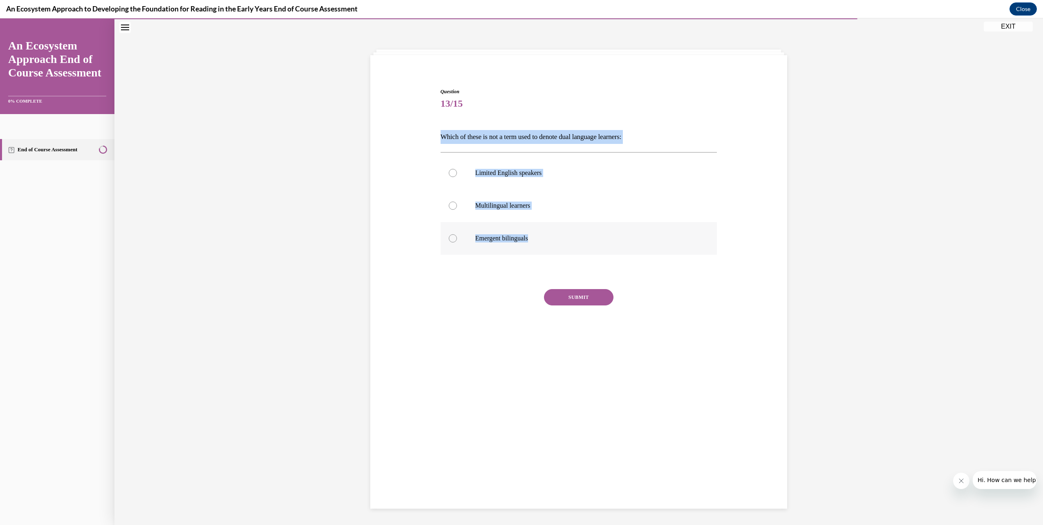
drag, startPoint x: 435, startPoint y: 135, endPoint x: 549, endPoint y: 240, distance: 155.0
click at [549, 240] on div "Question 13/15 Which of these is not a term used to denote dual language learne…" at bounding box center [578, 216] width 281 height 280
copy div "Which of these is not a term used to denote dual language learners: Limited Eng…"
click at [397, 113] on div "Question 13/15 Which of these is not a term used to denote dual language learne…" at bounding box center [578, 209] width 421 height 293
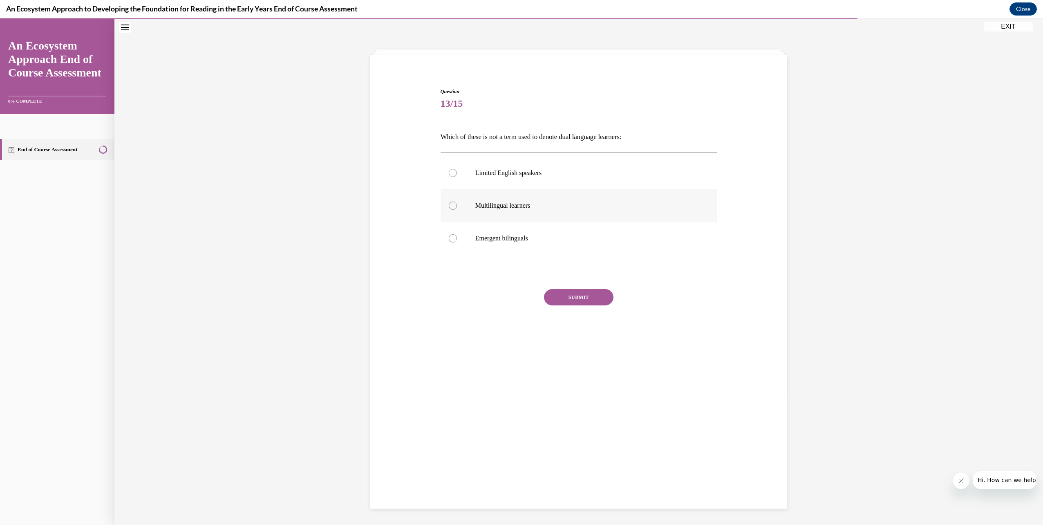
click at [449, 205] on div at bounding box center [453, 205] width 8 height 8
click at [449, 205] on input "Multilingual learners" at bounding box center [453, 205] width 8 height 8
radio input "true"
click at [449, 170] on div at bounding box center [453, 173] width 8 height 8
click at [449, 170] on input "Limited English speakers" at bounding box center [453, 173] width 8 height 8
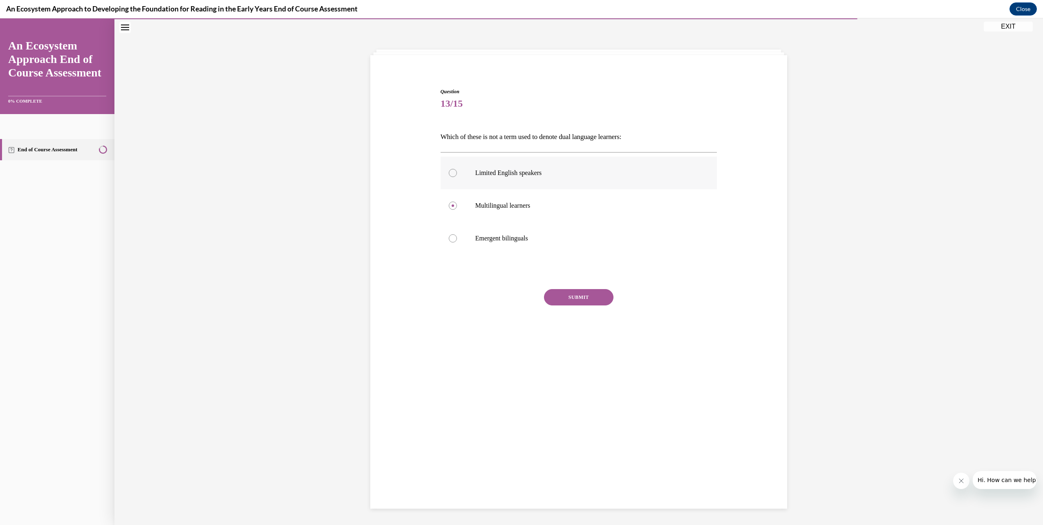
radio input "true"
click at [546, 241] on p "Emergent bilinguals" at bounding box center [585, 238] width 221 height 8
click at [457, 241] on input "Emergent bilinguals" at bounding box center [453, 238] width 8 height 8
radio input "true"
click at [497, 168] on label "Limited English speakers" at bounding box center [579, 173] width 277 height 33
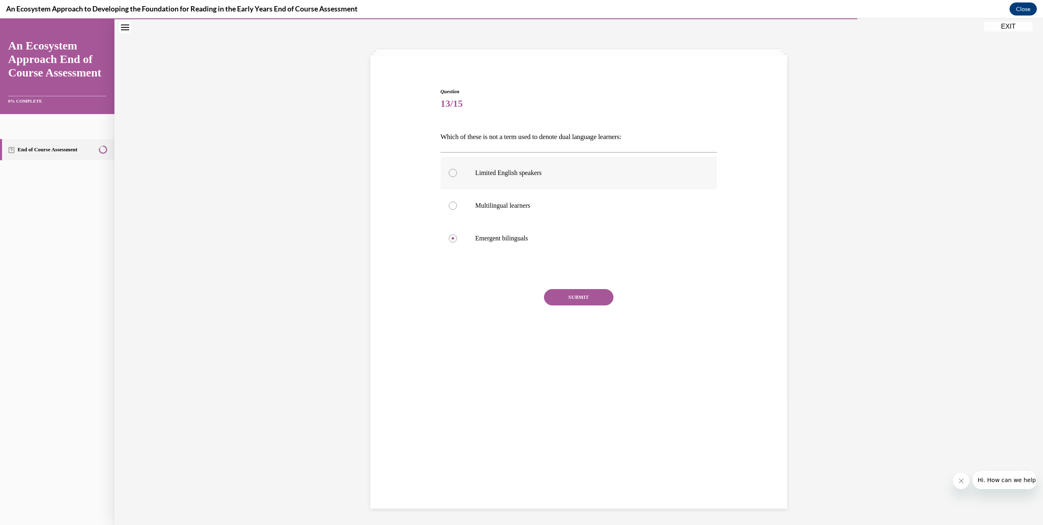
click at [457, 169] on input "Limited English speakers" at bounding box center [453, 173] width 8 height 8
radio input "true"
click at [574, 291] on div "Question 13/15 Which of these is not a term used to denote dual language learne…" at bounding box center [579, 222] width 277 height 268
drag, startPoint x: 574, startPoint y: 291, endPoint x: 577, endPoint y: 300, distance: 9.7
click at [577, 300] on button "SUBMIT" at bounding box center [578, 297] width 69 height 16
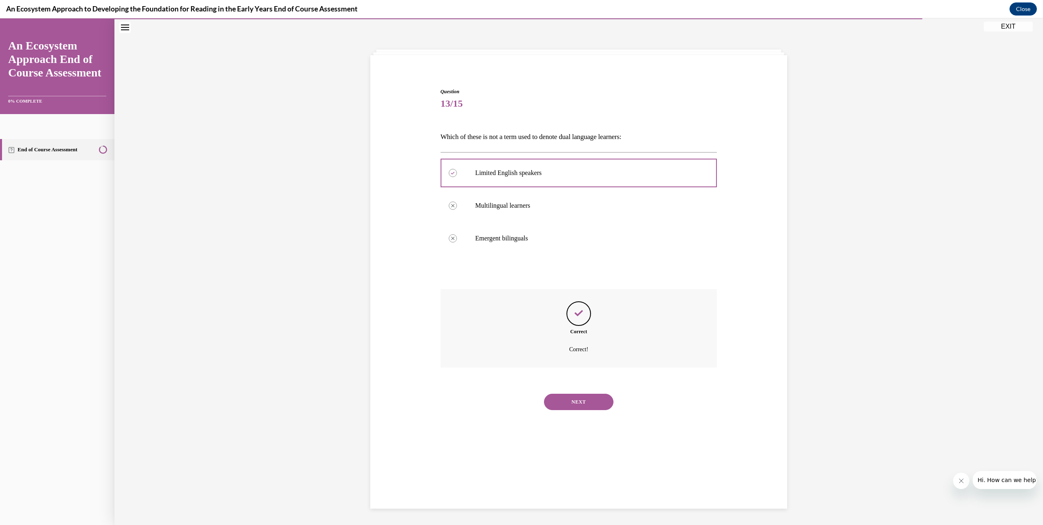
click at [575, 399] on button "NEXT" at bounding box center [578, 402] width 69 height 16
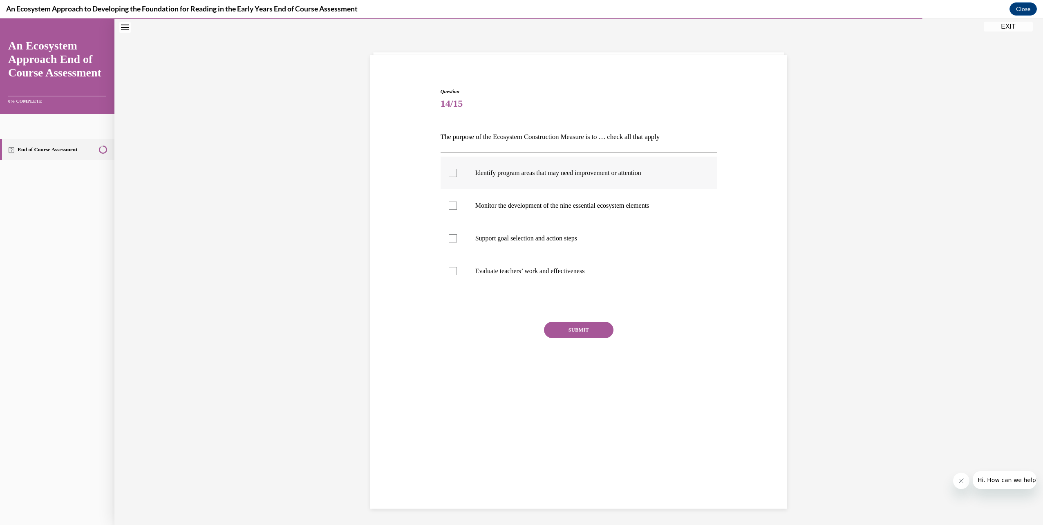
click at [571, 178] on label "Identify program areas that may need improvement or attention" at bounding box center [579, 173] width 277 height 33
click at [457, 177] on input "Identify program areas that may need improvement or attention" at bounding box center [453, 173] width 8 height 8
checkbox input "true"
click at [528, 215] on label "Monitor the development of the nine essential ecosystem elements" at bounding box center [579, 205] width 277 height 33
click at [457, 210] on input "Monitor the development of the nine essential ecosystem elements" at bounding box center [453, 205] width 8 height 8
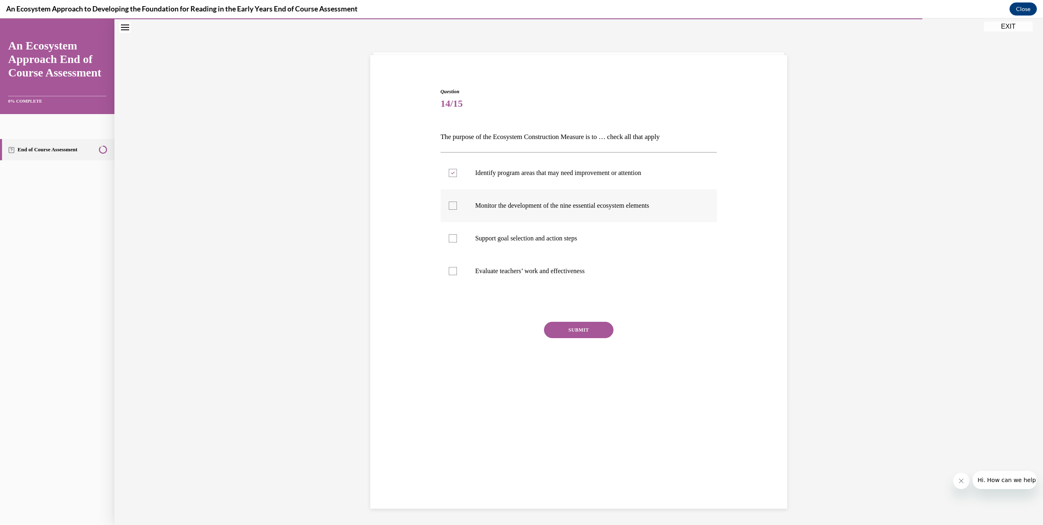
checkbox input "true"
click at [526, 249] on label "Support goal selection and action steps" at bounding box center [579, 238] width 277 height 33
click at [457, 242] on input "Support goal selection and action steps" at bounding box center [453, 238] width 8 height 8
checkbox input "true"
click at [521, 275] on label "Evaluate teachers’ work and effectiveness" at bounding box center [579, 271] width 277 height 33
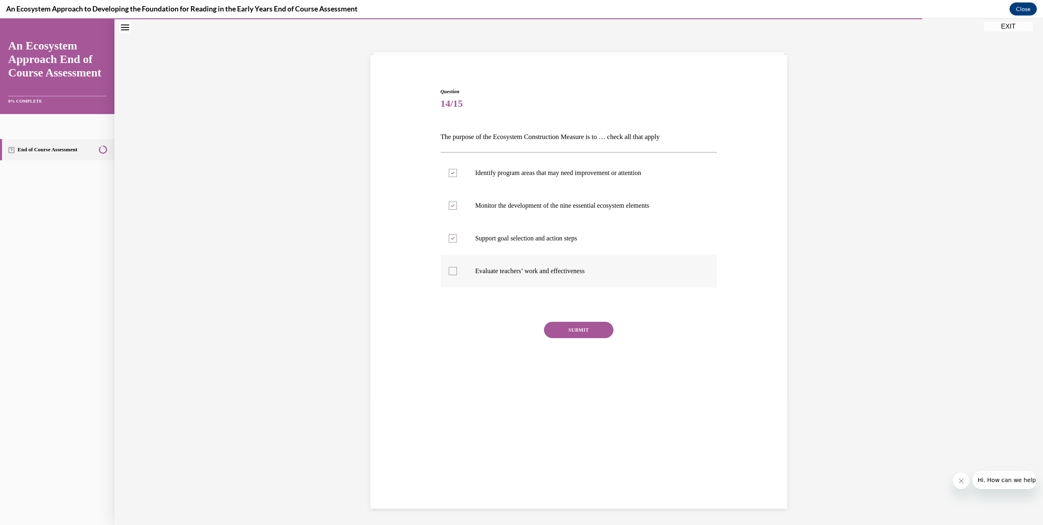
click at [457, 275] on input "Evaluate teachers’ work and effectiveness" at bounding box center [453, 271] width 8 height 8
checkbox input "true"
click at [585, 330] on button "SUBMIT" at bounding box center [578, 330] width 69 height 16
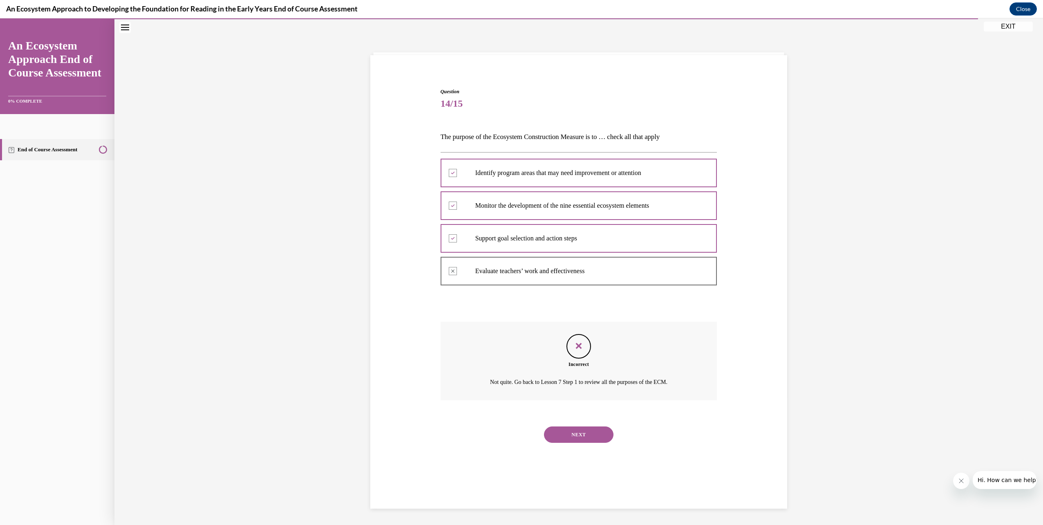
click at [591, 440] on button "NEXT" at bounding box center [578, 434] width 69 height 16
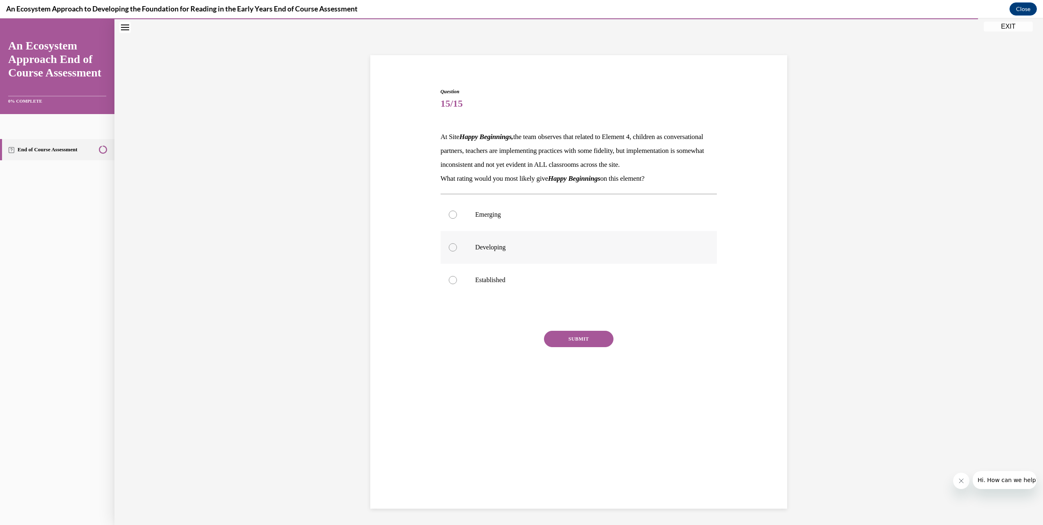
click at [449, 251] on div at bounding box center [453, 247] width 8 height 8
click at [449, 251] on input "Developing" at bounding box center [453, 247] width 8 height 8
radio input "true"
click at [580, 347] on button "SUBMIT" at bounding box center [578, 339] width 69 height 16
click at [584, 452] on button "NEXT" at bounding box center [578, 443] width 69 height 16
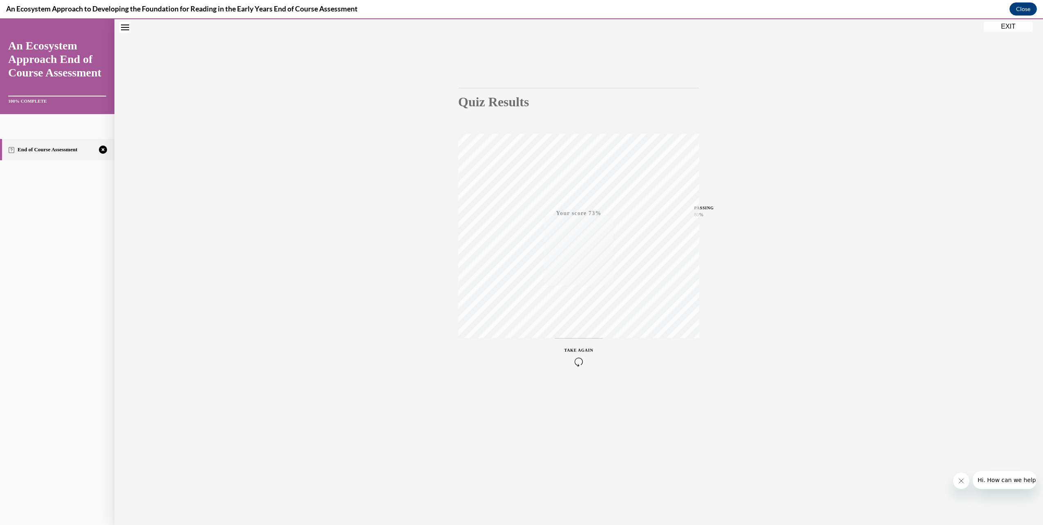
click at [572, 355] on div "TAKE AGAIN" at bounding box center [578, 356] width 29 height 19
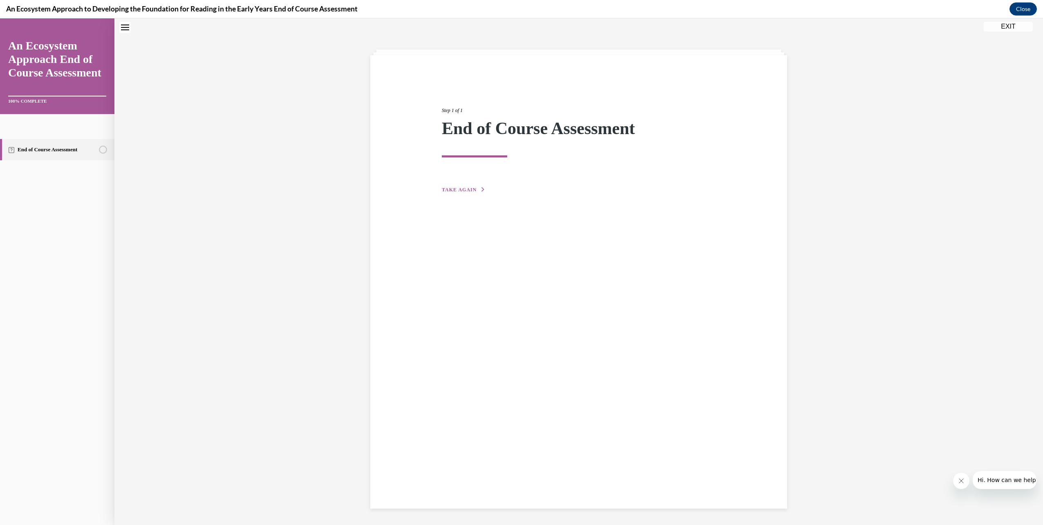
click at [468, 181] on div "Step 1 of 1 End of Course Assessment TAKE AGAIN" at bounding box center [579, 141] width 286 height 106
click at [466, 191] on span "TAKE AGAIN" at bounding box center [459, 190] width 35 height 6
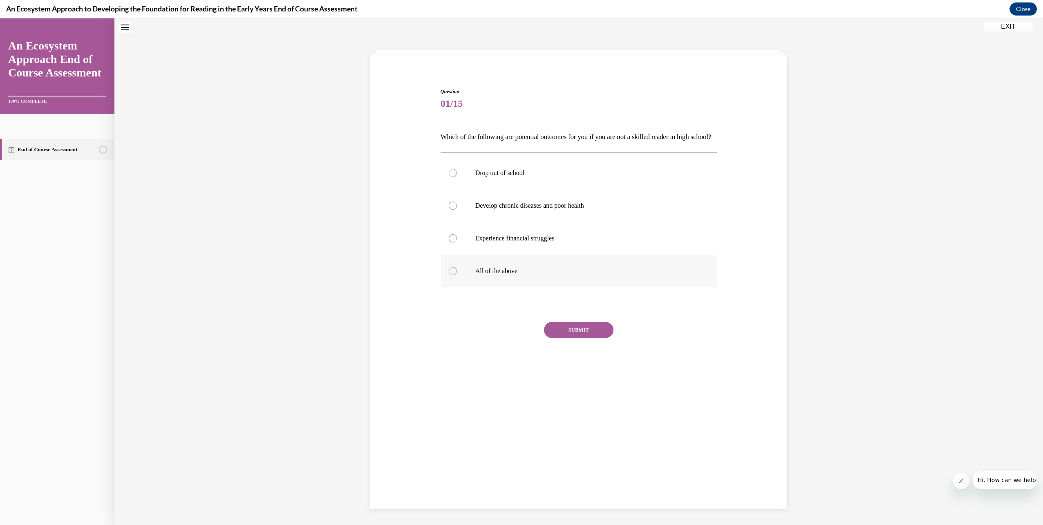
click at [456, 284] on label "All of the above" at bounding box center [579, 271] width 277 height 33
click at [456, 275] on input "All of the above" at bounding box center [453, 271] width 8 height 8
radio input "true"
click at [587, 338] on button "SUBMIT" at bounding box center [578, 330] width 69 height 16
click at [580, 443] on button "NEXT" at bounding box center [578, 434] width 69 height 16
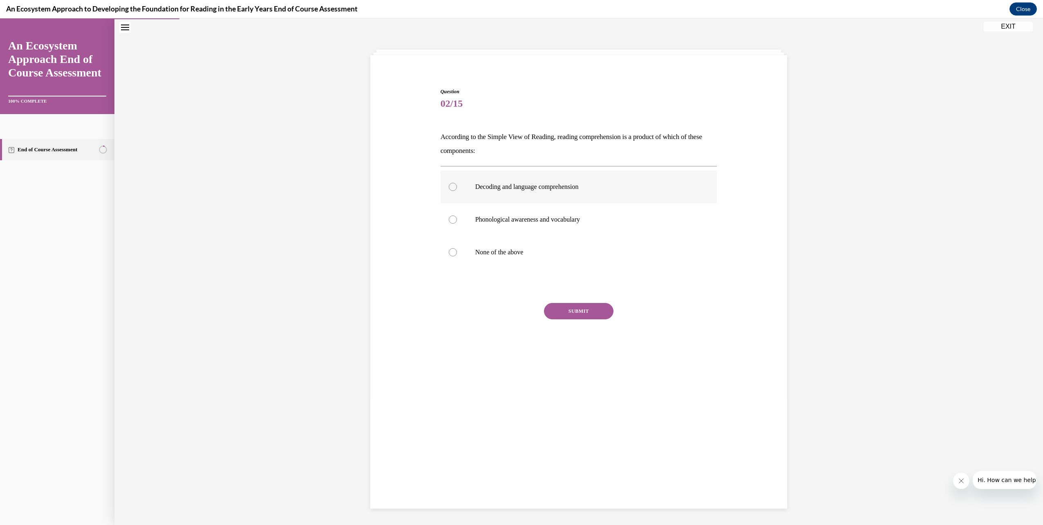
click at [471, 189] on label "Decoding and language comprehension" at bounding box center [579, 186] width 277 height 33
click at [457, 189] on input "Decoding and language comprehension" at bounding box center [453, 187] width 8 height 8
radio input "true"
click at [580, 316] on button "SUBMIT" at bounding box center [578, 311] width 69 height 16
click at [564, 420] on button "NEXT" at bounding box center [578, 415] width 69 height 16
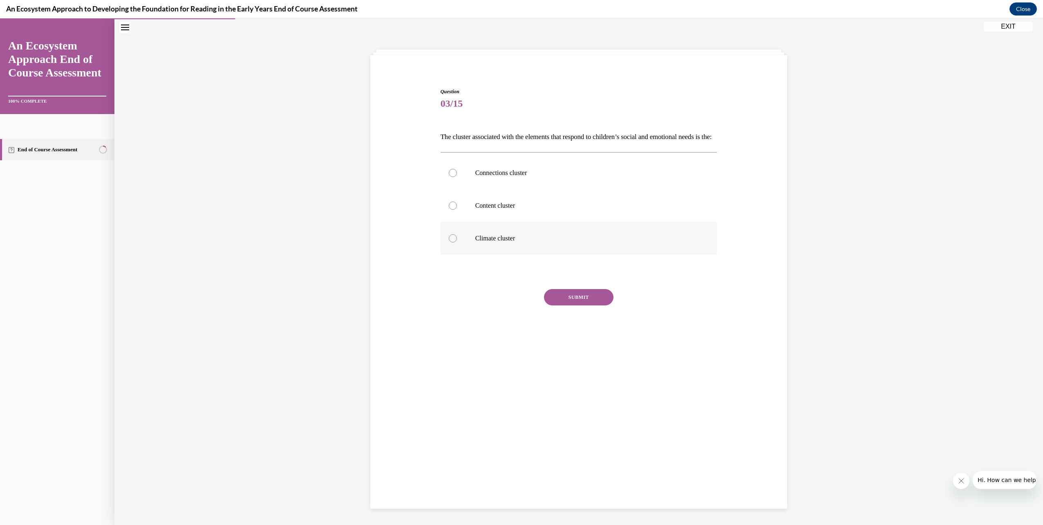
click at [505, 242] on p "Climate cluster" at bounding box center [585, 238] width 221 height 8
click at [457, 242] on input "Climate cluster" at bounding box center [453, 238] width 8 height 8
radio input "true"
click at [573, 305] on button "SUBMIT" at bounding box center [578, 297] width 69 height 16
click at [577, 410] on button "NEXT" at bounding box center [578, 402] width 69 height 16
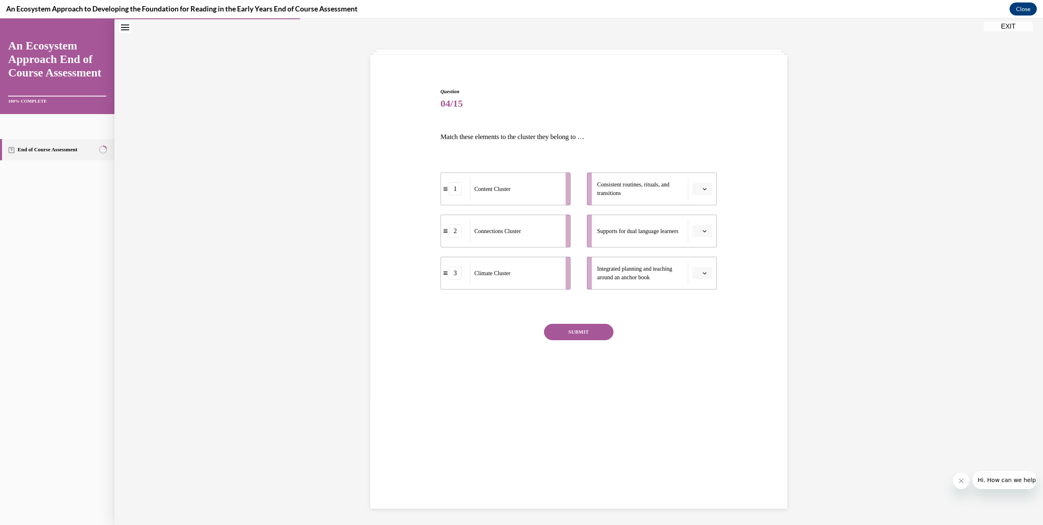
click at [697, 274] on span "Please select an option" at bounding box center [698, 273] width 3 height 8
drag, startPoint x: 698, startPoint y: 307, endPoint x: 695, endPoint y: 288, distance: 19.4
click at [698, 306] on div "1" at bounding box center [698, 308] width 20 height 16
click at [702, 230] on icon "button" at bounding box center [704, 231] width 4 height 4
click at [696, 283] on span "2" at bounding box center [696, 282] width 3 height 7
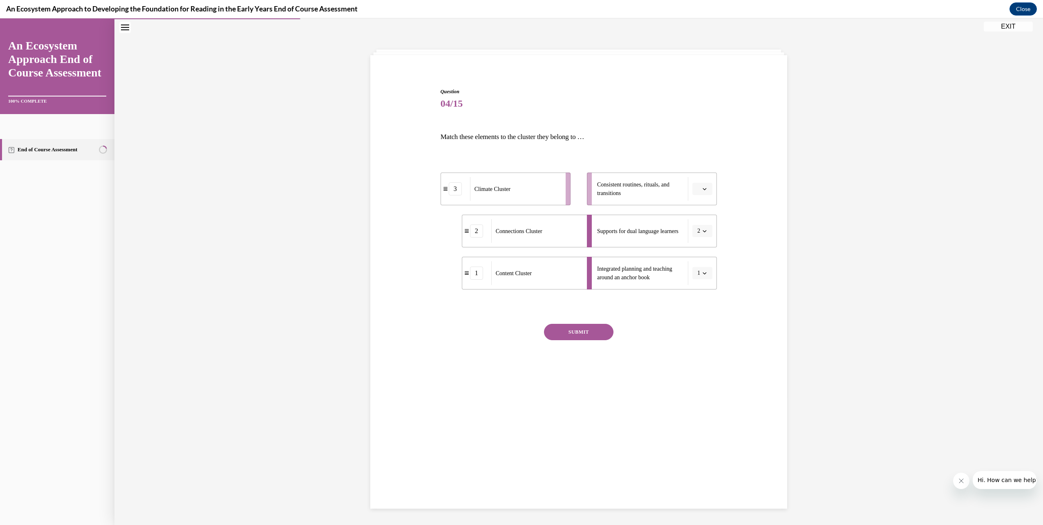
click at [698, 188] on button "button" at bounding box center [702, 189] width 20 height 12
click at [702, 257] on div "3" at bounding box center [698, 256] width 20 height 16
click at [596, 333] on button "SUBMIT" at bounding box center [578, 332] width 69 height 16
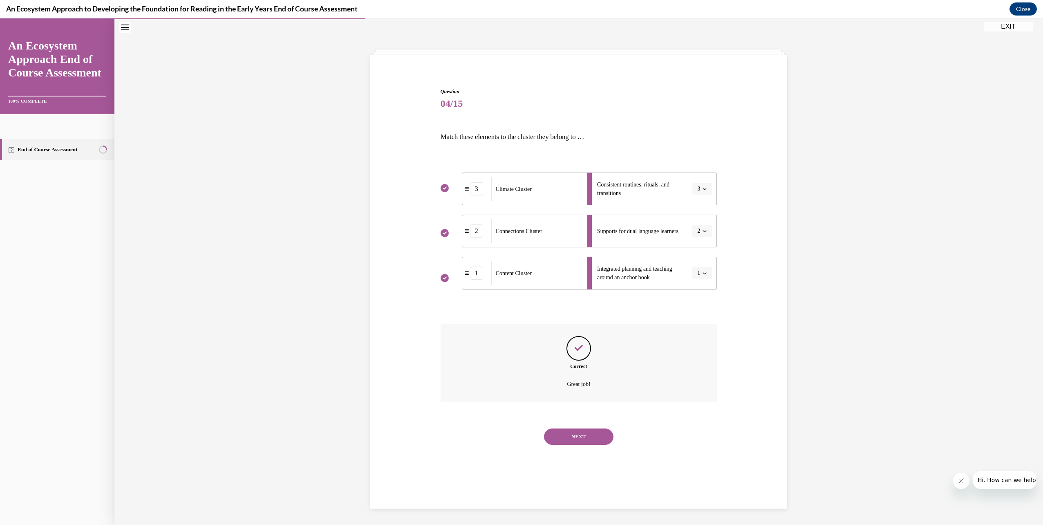
click at [575, 441] on button "NEXT" at bounding box center [578, 436] width 69 height 16
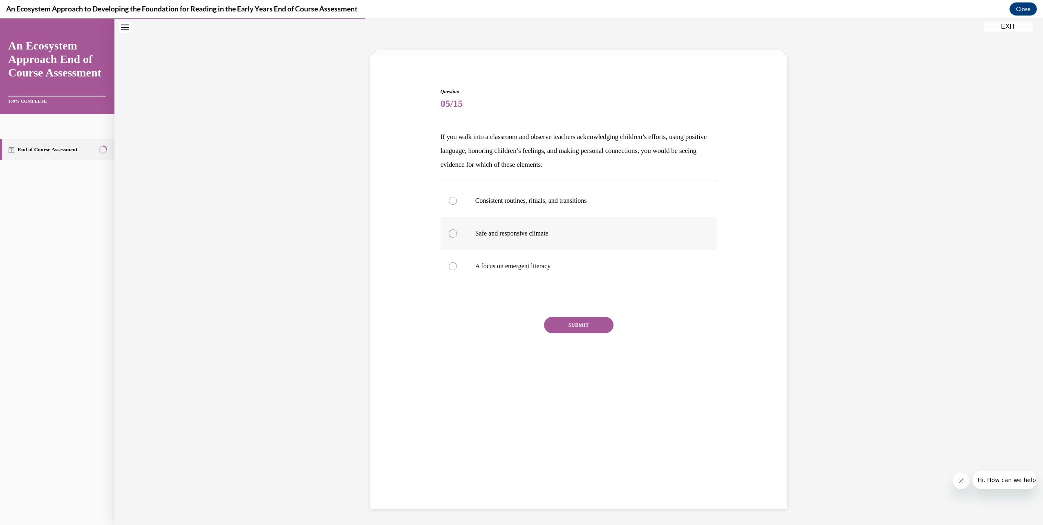
click at [463, 230] on label "Safe and responsive climate" at bounding box center [579, 233] width 277 height 33
click at [457, 230] on input "Safe and responsive climate" at bounding box center [453, 233] width 8 height 8
radio input "true"
click at [567, 326] on button "SUBMIT" at bounding box center [578, 325] width 69 height 16
click at [595, 429] on button "NEXT" at bounding box center [578, 429] width 69 height 16
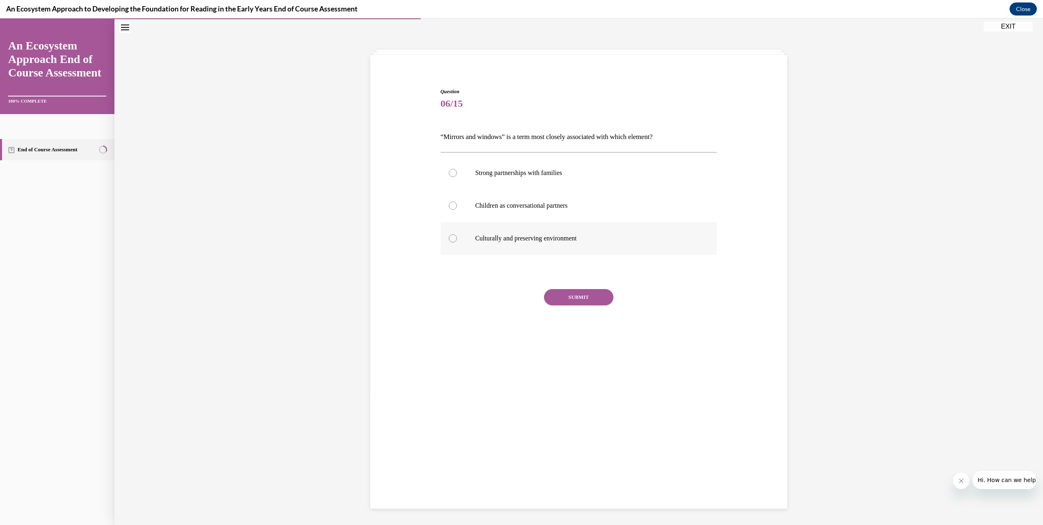
click at [481, 242] on label "Culturally and preserving environment" at bounding box center [579, 238] width 277 height 33
click at [457, 242] on input "Culturally and preserving environment" at bounding box center [453, 238] width 8 height 8
radio input "true"
click at [586, 298] on button "SUBMIT" at bounding box center [578, 297] width 69 height 16
click at [590, 395] on button "NEXT" at bounding box center [578, 402] width 69 height 16
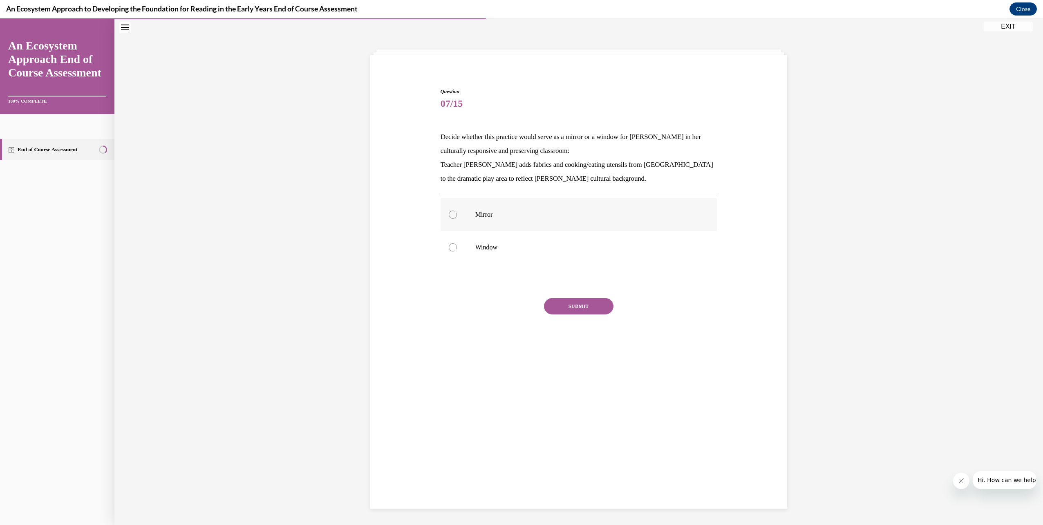
click at [465, 219] on label "Mirror" at bounding box center [579, 214] width 277 height 33
click at [457, 219] on input "Mirror" at bounding box center [453, 214] width 8 height 8
radio input "true"
click at [577, 306] on button "SUBMIT" at bounding box center [578, 306] width 69 height 16
click at [588, 410] on button "NEXT" at bounding box center [578, 411] width 69 height 16
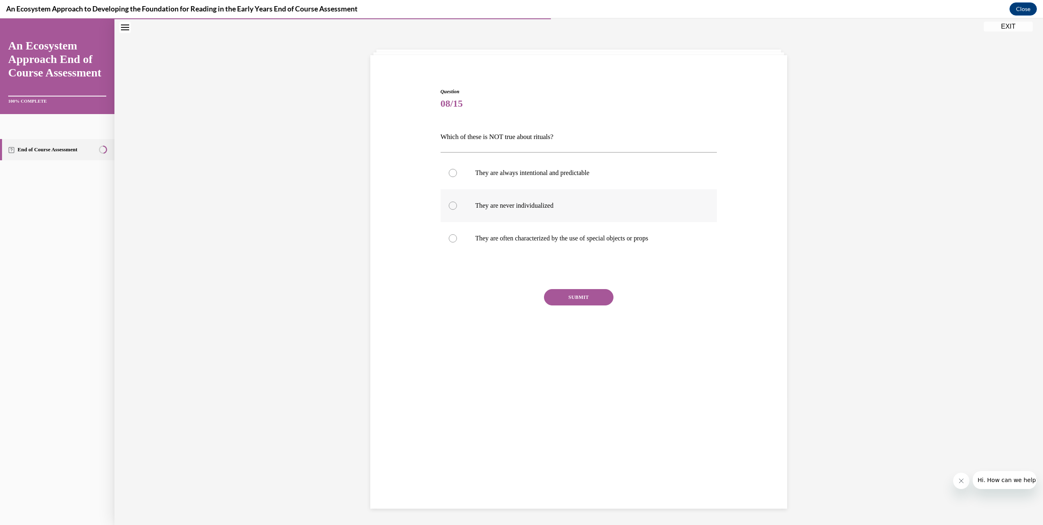
click at [505, 214] on label "They are never individualized" at bounding box center [579, 205] width 277 height 33
click at [457, 210] on input "They are never individualized" at bounding box center [453, 205] width 8 height 8
radio input "true"
click at [604, 295] on button "SUBMIT" at bounding box center [578, 297] width 69 height 16
click at [569, 404] on button "NEXT" at bounding box center [578, 402] width 69 height 16
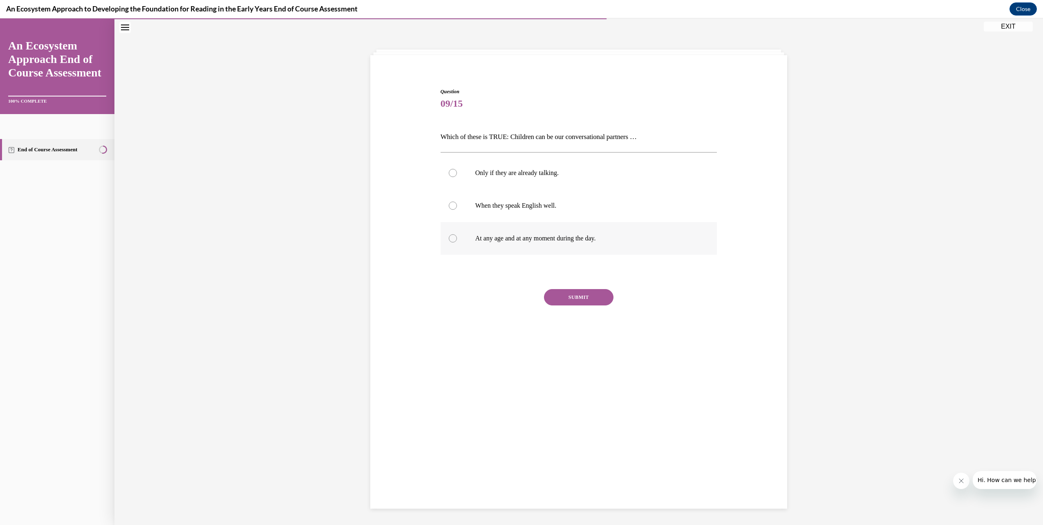
click at [542, 245] on label "At any age and at any moment during the day." at bounding box center [579, 238] width 277 height 33
click at [457, 242] on input "At any age and at any moment during the day." at bounding box center [453, 238] width 8 height 8
radio input "true"
click at [574, 295] on button "SUBMIT" at bounding box center [578, 297] width 69 height 16
click at [594, 404] on button "NEXT" at bounding box center [578, 402] width 69 height 16
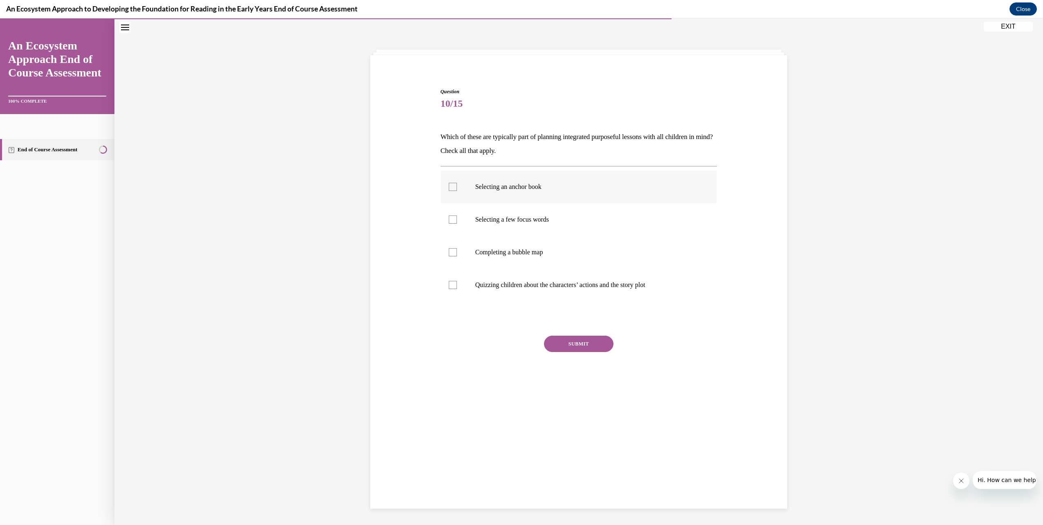
click at [486, 197] on label "Selecting an anchor book" at bounding box center [579, 186] width 277 height 33
click at [457, 191] on input "Selecting an anchor book" at bounding box center [453, 187] width 8 height 8
checkbox input "true"
click at [490, 214] on label "Selecting a few focus words" at bounding box center [579, 219] width 277 height 33
click at [457, 215] on input "Selecting a few focus words" at bounding box center [453, 219] width 8 height 8
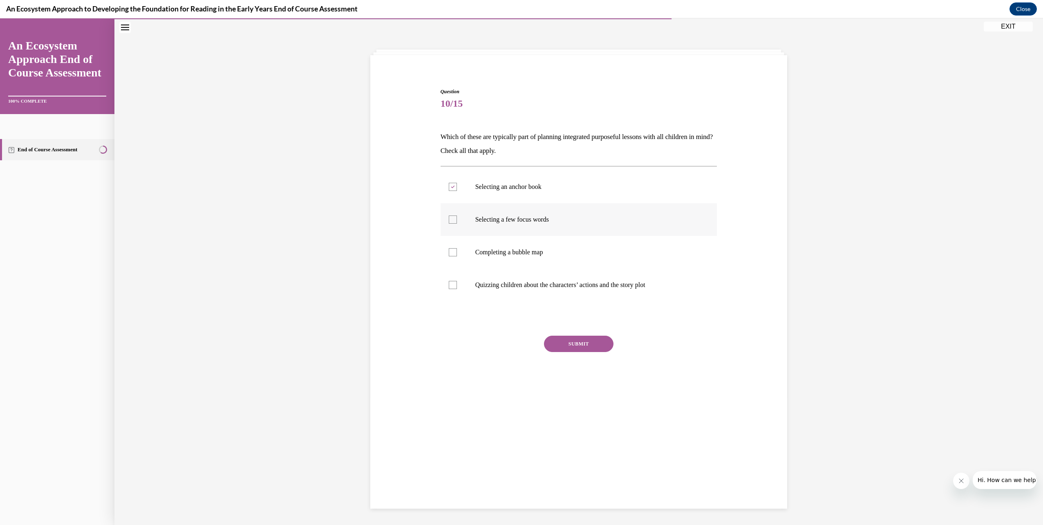
checkbox input "true"
click at [506, 252] on p "Completing a bubble map" at bounding box center [585, 252] width 221 height 8
click at [457, 252] on input "Completing a bubble map" at bounding box center [453, 252] width 8 height 8
checkbox input "true"
click at [584, 344] on button "SUBMIT" at bounding box center [578, 344] width 69 height 16
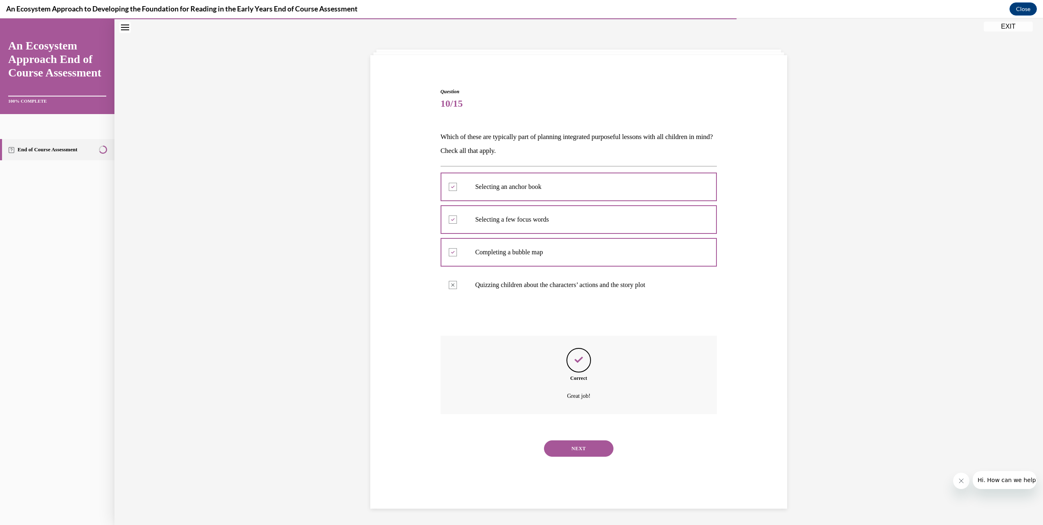
click at [582, 453] on button "NEXT" at bounding box center [578, 448] width 69 height 16
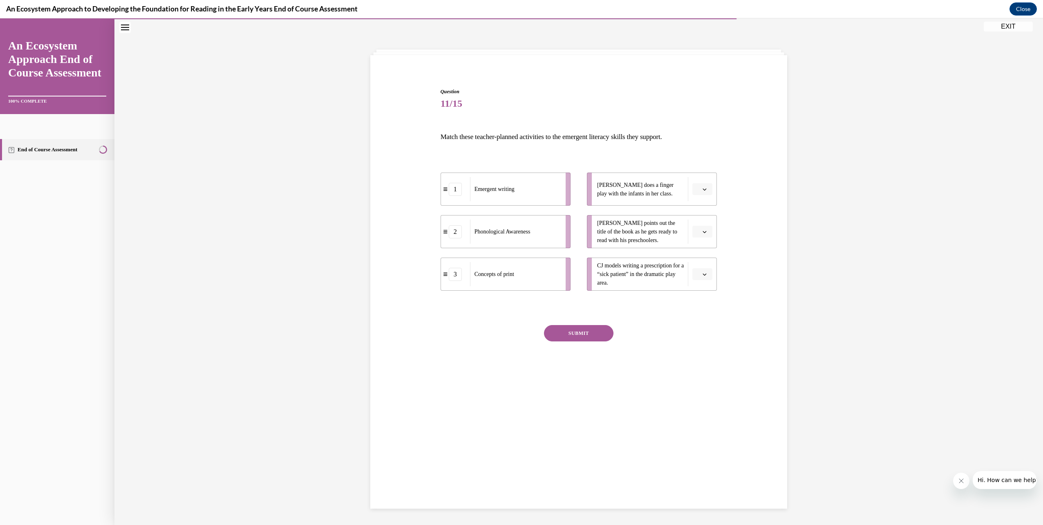
click at [702, 188] on icon "button" at bounding box center [704, 189] width 4 height 4
click at [697, 232] on div "2" at bounding box center [698, 240] width 20 height 16
click at [702, 233] on span "button" at bounding box center [705, 232] width 6 height 6
click at [696, 304] on div "3" at bounding box center [698, 299] width 20 height 16
click at [702, 275] on span "button" at bounding box center [705, 274] width 6 height 6
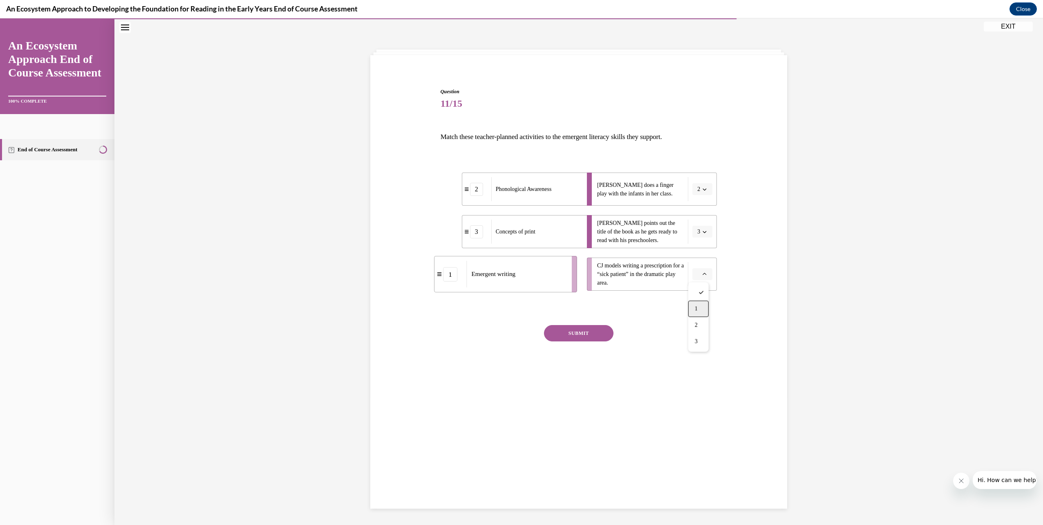
click at [698, 311] on div "1" at bounding box center [698, 308] width 20 height 16
click at [584, 329] on button "SUBMIT" at bounding box center [578, 333] width 69 height 16
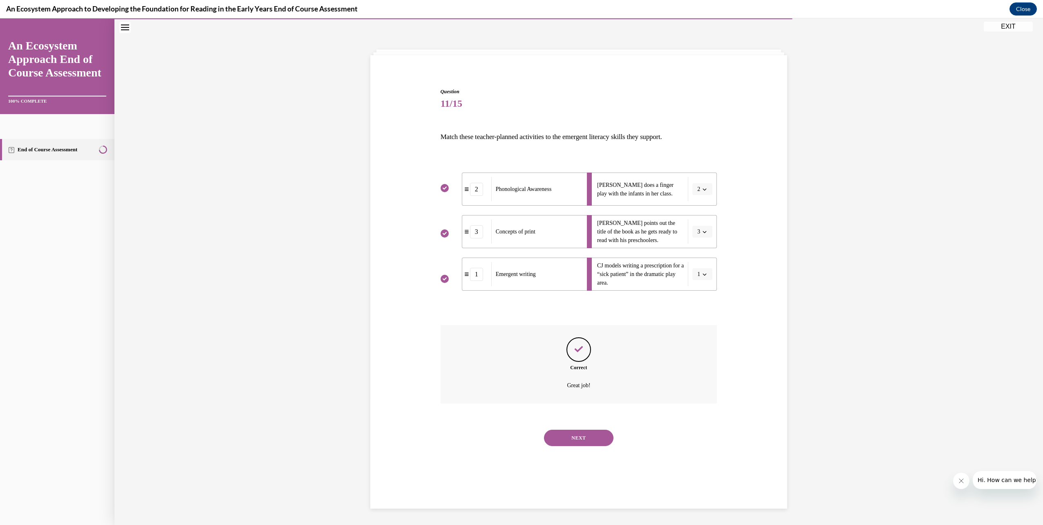
click at [562, 434] on button "NEXT" at bounding box center [578, 437] width 69 height 16
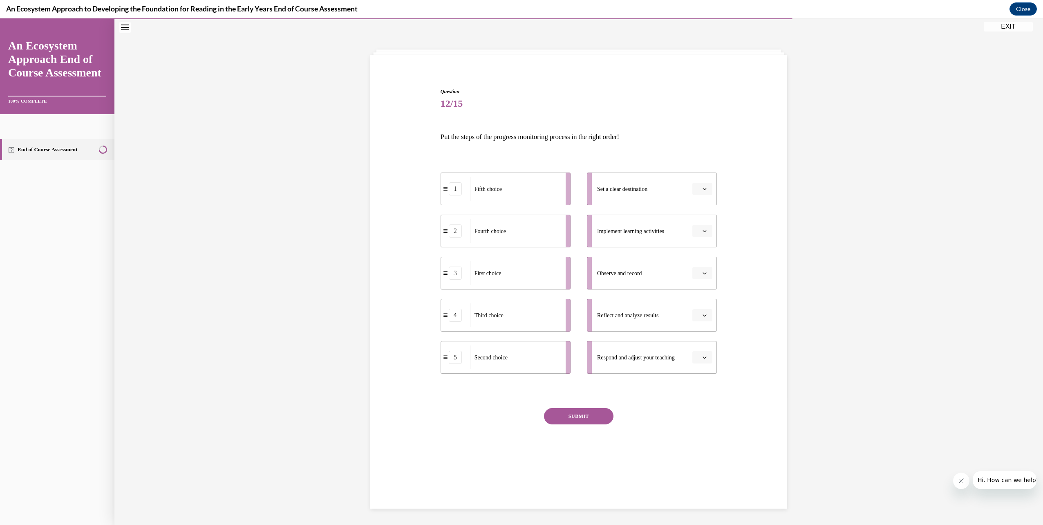
click at [702, 190] on span "button" at bounding box center [705, 189] width 6 height 6
click at [698, 256] on span "3" at bounding box center [696, 256] width 3 height 7
click at [702, 232] on icon "button" at bounding box center [704, 231] width 4 height 4
click at [696, 331] on span "5" at bounding box center [696, 331] width 3 height 7
click at [702, 274] on icon "button" at bounding box center [704, 273] width 4 height 4
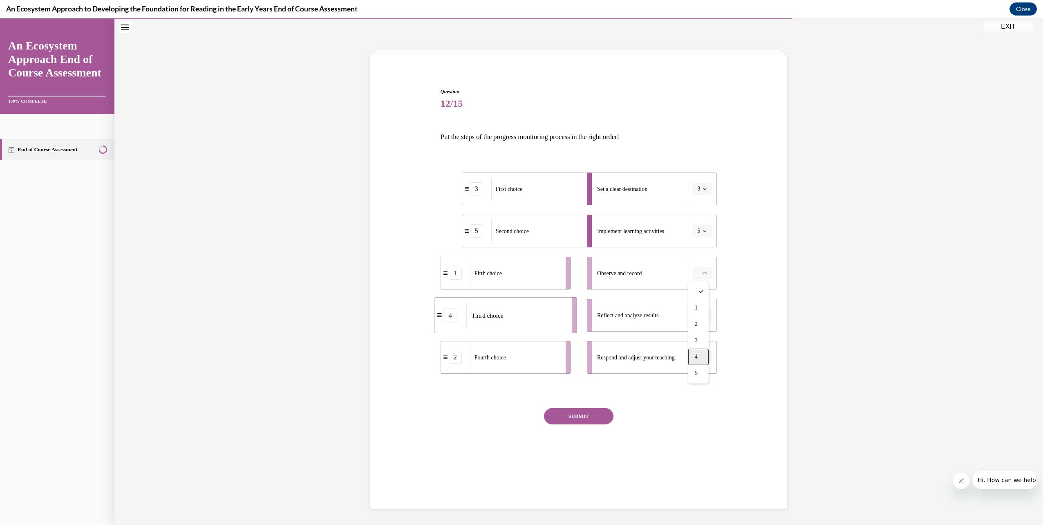
click at [698, 354] on span "4" at bounding box center [696, 356] width 3 height 7
click at [696, 320] on button "button" at bounding box center [702, 315] width 20 height 12
click at [693, 362] on div "2" at bounding box center [698, 366] width 20 height 16
click at [705, 361] on button "button" at bounding box center [702, 357] width 20 height 12
click at [702, 384] on div "1" at bounding box center [698, 392] width 20 height 16
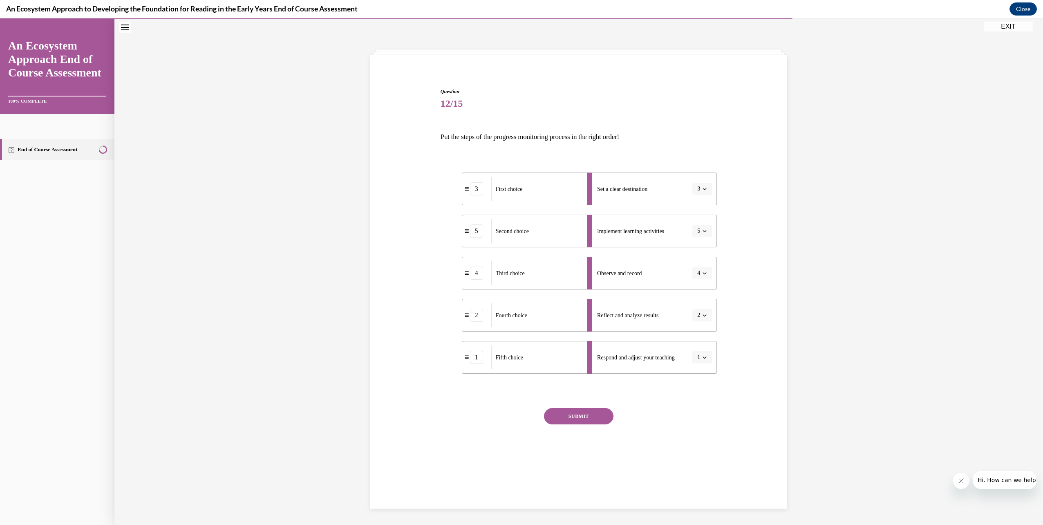
click at [605, 418] on button "SUBMIT" at bounding box center [578, 416] width 69 height 16
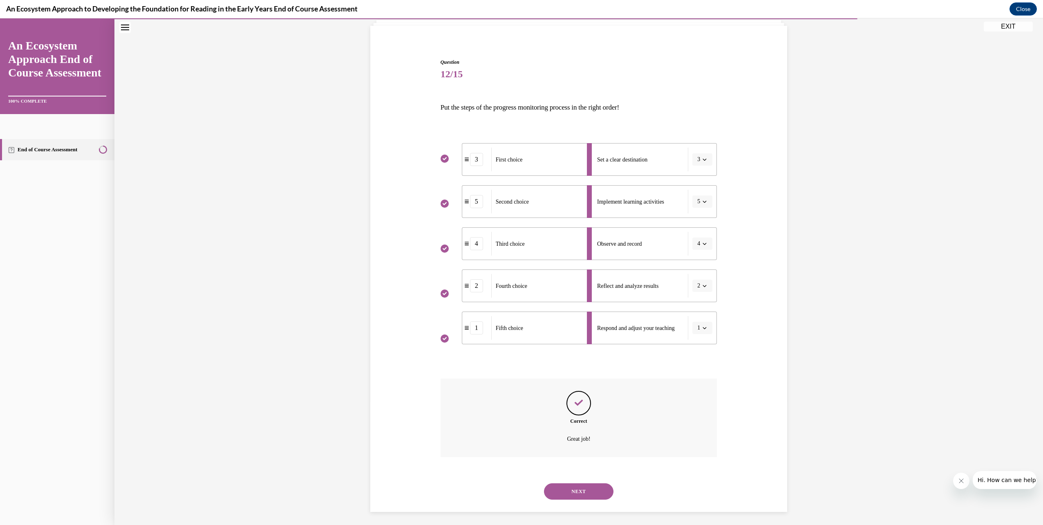
scroll to position [58, 0]
click at [586, 484] on button "NEXT" at bounding box center [578, 488] width 69 height 16
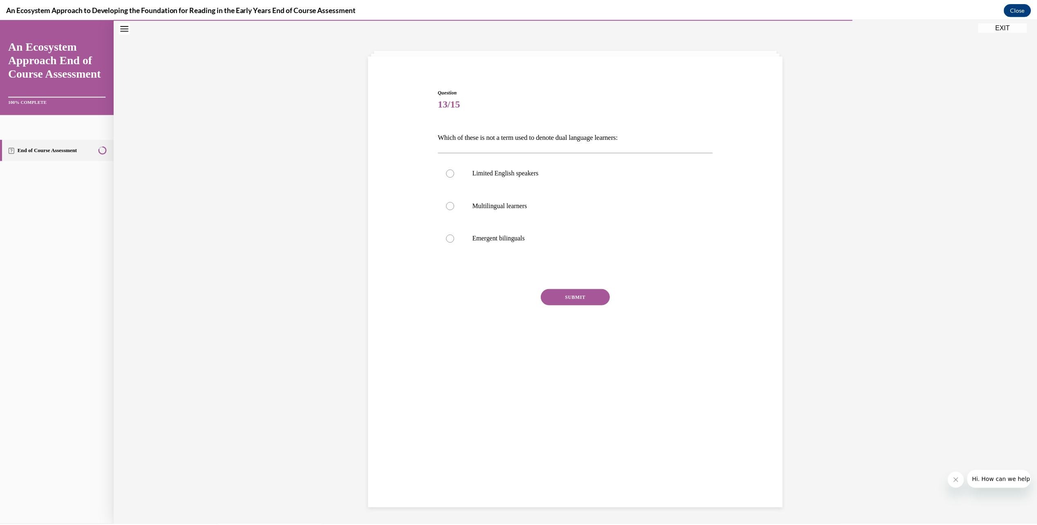
scroll to position [26, 0]
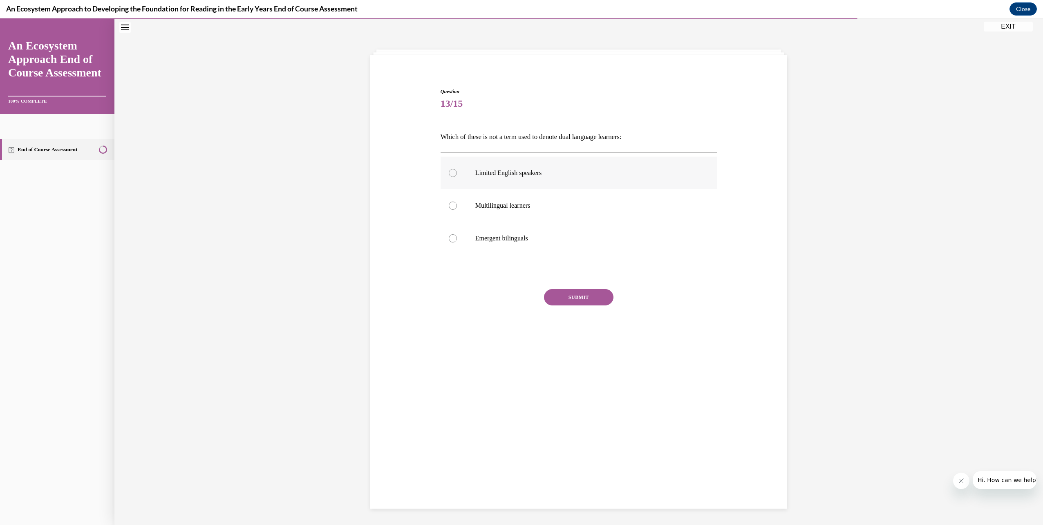
click at [459, 167] on label "Limited English speakers" at bounding box center [579, 173] width 277 height 33
click at [457, 169] on input "Limited English speakers" at bounding box center [453, 173] width 8 height 8
radio input "true"
click at [591, 303] on button "SUBMIT" at bounding box center [578, 297] width 69 height 16
click at [577, 408] on button "NEXT" at bounding box center [578, 402] width 69 height 16
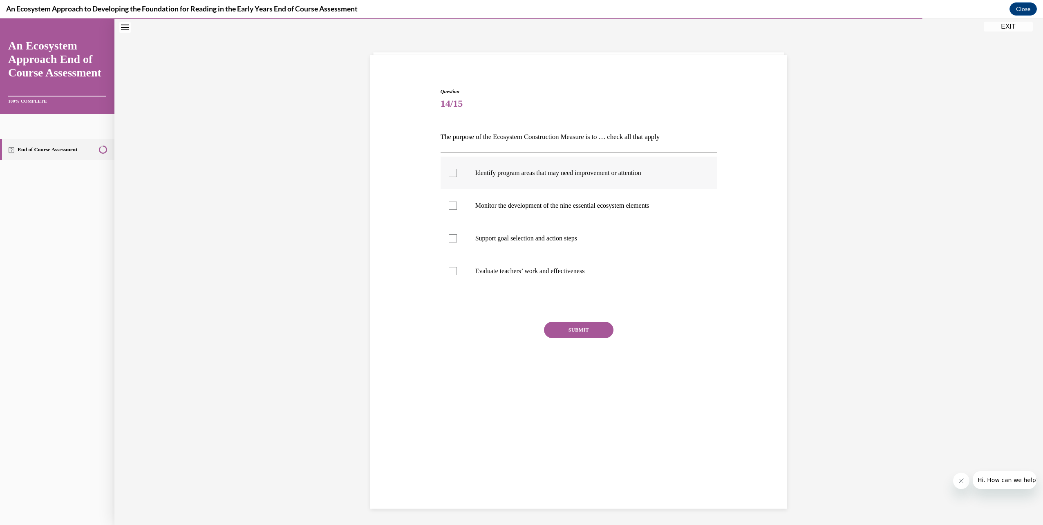
click at [449, 177] on div at bounding box center [453, 173] width 8 height 8
click at [449, 177] on input "Identify program areas that may need improvement or attention" at bounding box center [453, 173] width 8 height 8
checkbox input "true"
click at [454, 208] on label "Monitor the development of the nine essential ecosystem elements" at bounding box center [579, 205] width 277 height 33
click at [454, 208] on input "Monitor the development of the nine essential ecosystem elements" at bounding box center [453, 205] width 8 height 8
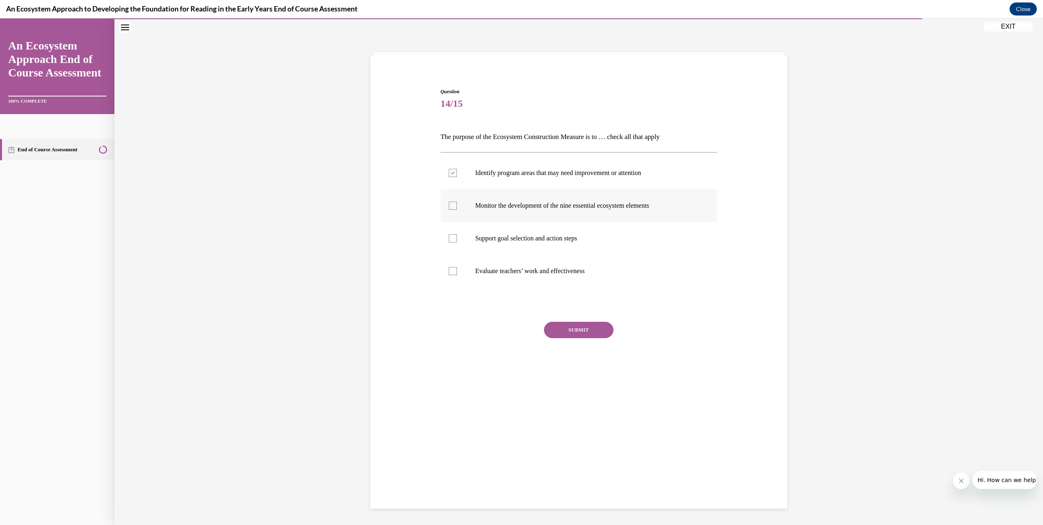
checkbox input "true"
click at [458, 233] on label "Support goal selection and action steps" at bounding box center [579, 238] width 277 height 33
click at [457, 234] on input "Support goal selection and action steps" at bounding box center [453, 238] width 8 height 8
checkbox input "true"
click at [593, 325] on button "SUBMIT" at bounding box center [578, 330] width 69 height 16
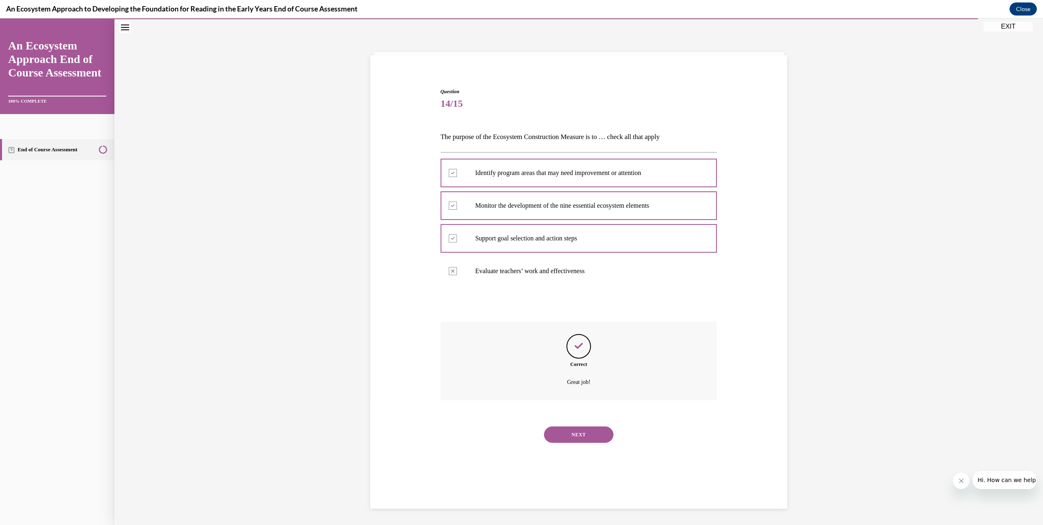
click at [575, 434] on button "NEXT" at bounding box center [578, 434] width 69 height 16
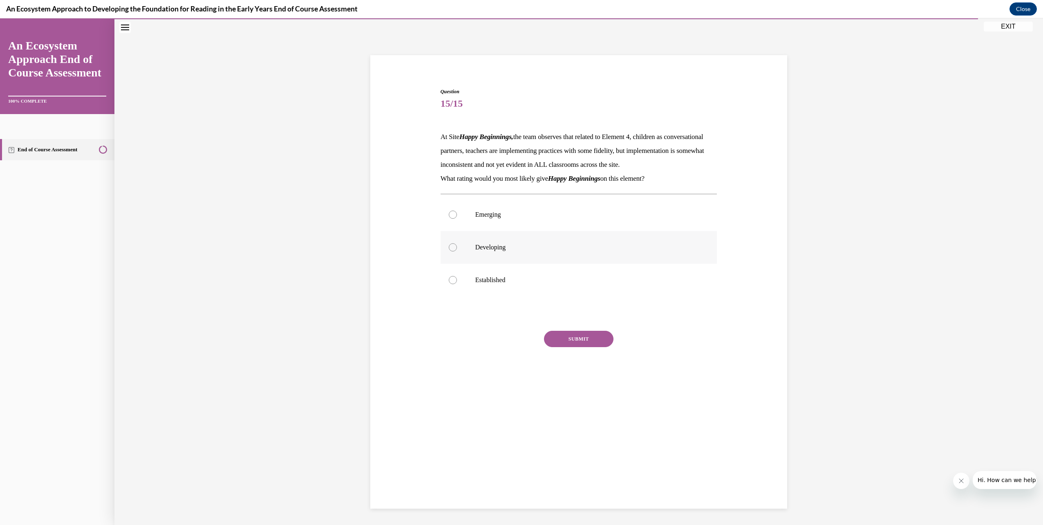
click at [460, 262] on label "Developing" at bounding box center [579, 247] width 277 height 33
click at [457, 251] on input "Developing" at bounding box center [453, 247] width 8 height 8
radio input "true"
click at [583, 347] on button "SUBMIT" at bounding box center [578, 339] width 69 height 16
click at [593, 452] on button "NEXT" at bounding box center [578, 443] width 69 height 16
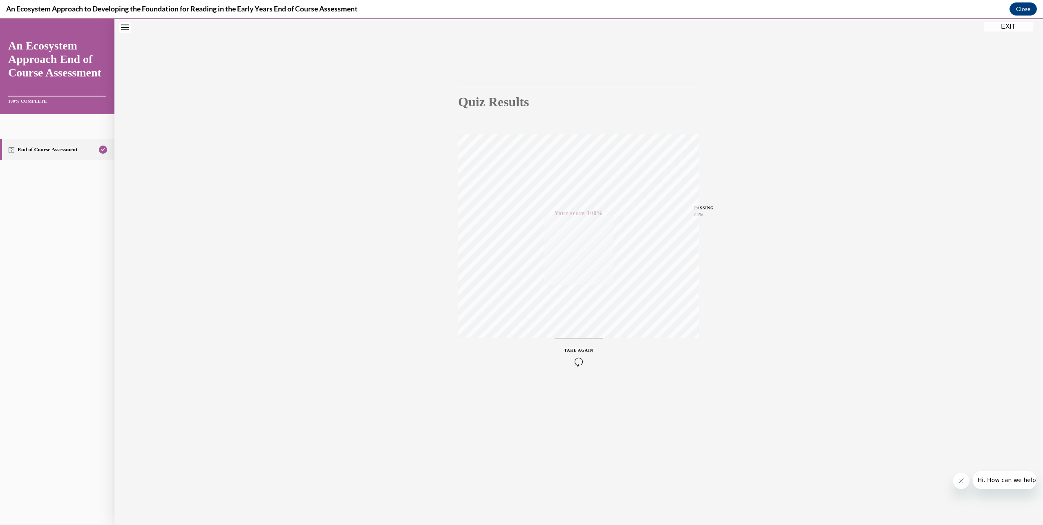
click at [1021, 29] on button "EXIT" at bounding box center [1008, 27] width 49 height 10
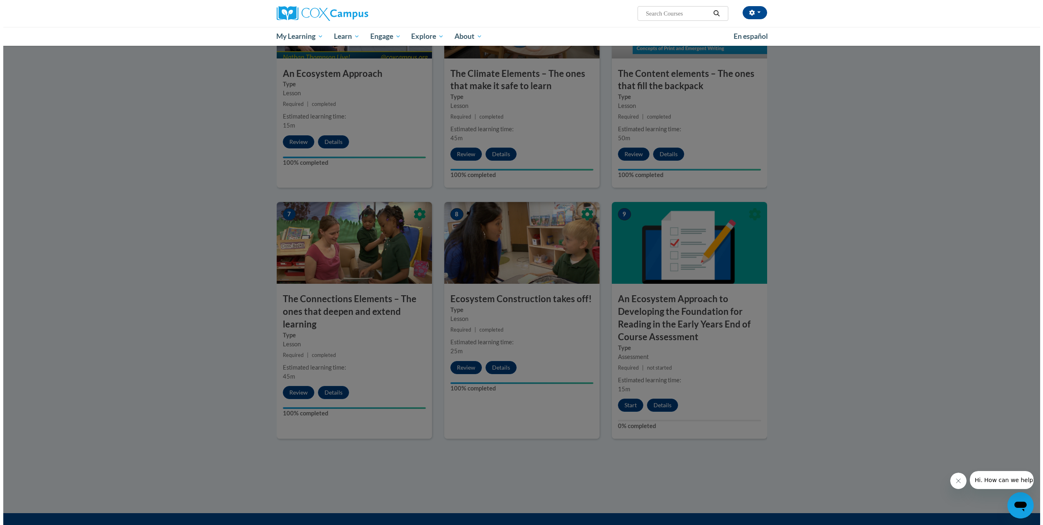
scroll to position [484, 0]
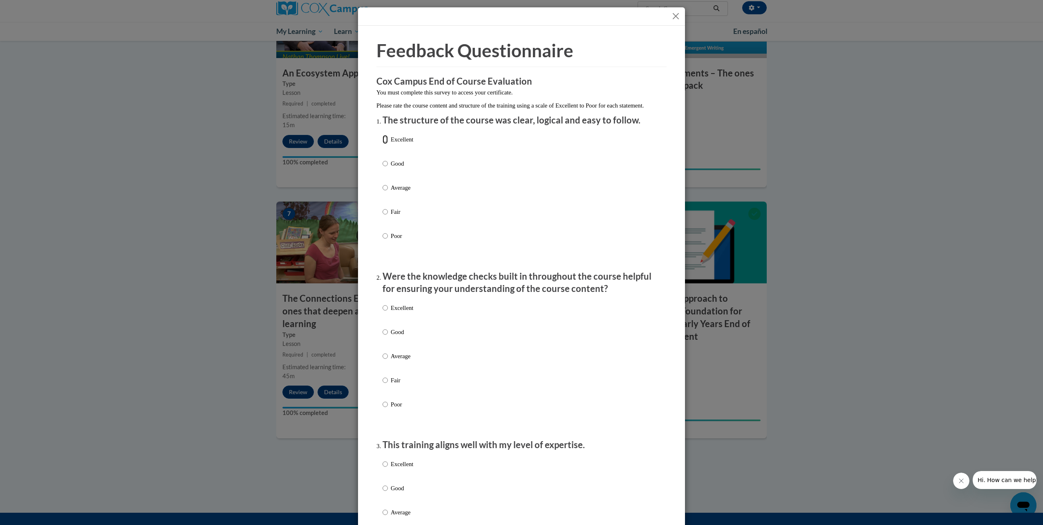
click at [383, 144] on input "Excellent" at bounding box center [385, 139] width 5 height 9
radio input "true"
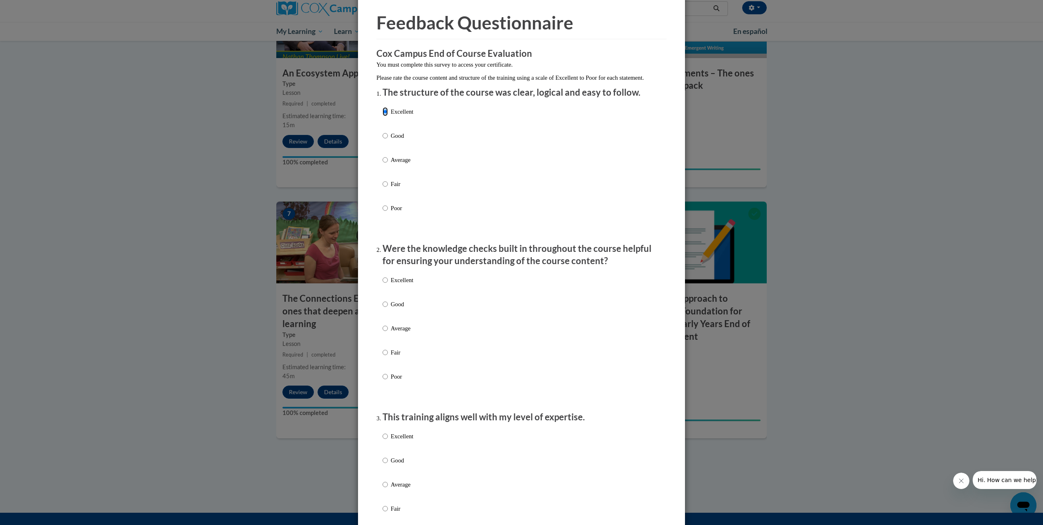
scroll to position [163, 0]
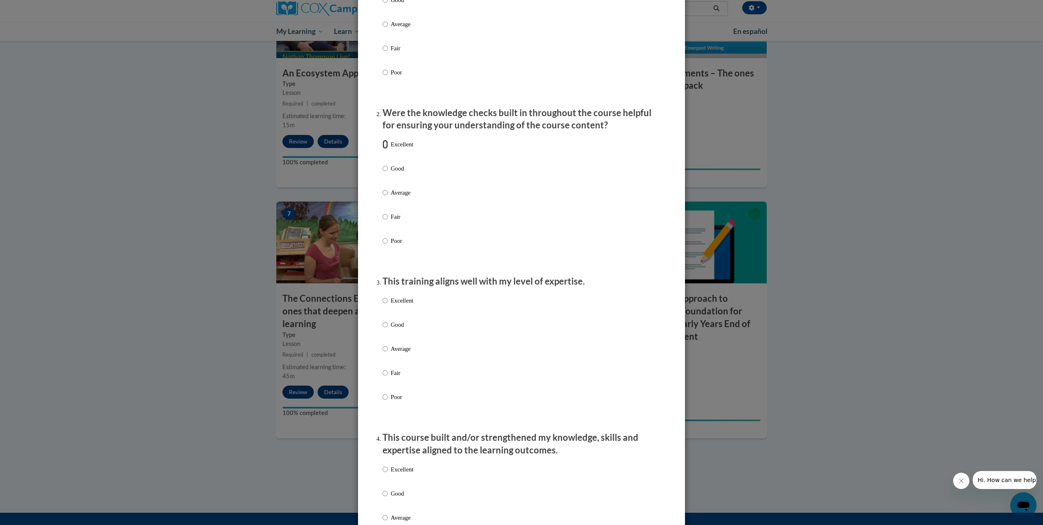
click at [383, 149] on input "Excellent" at bounding box center [385, 144] width 5 height 9
radio input "true"
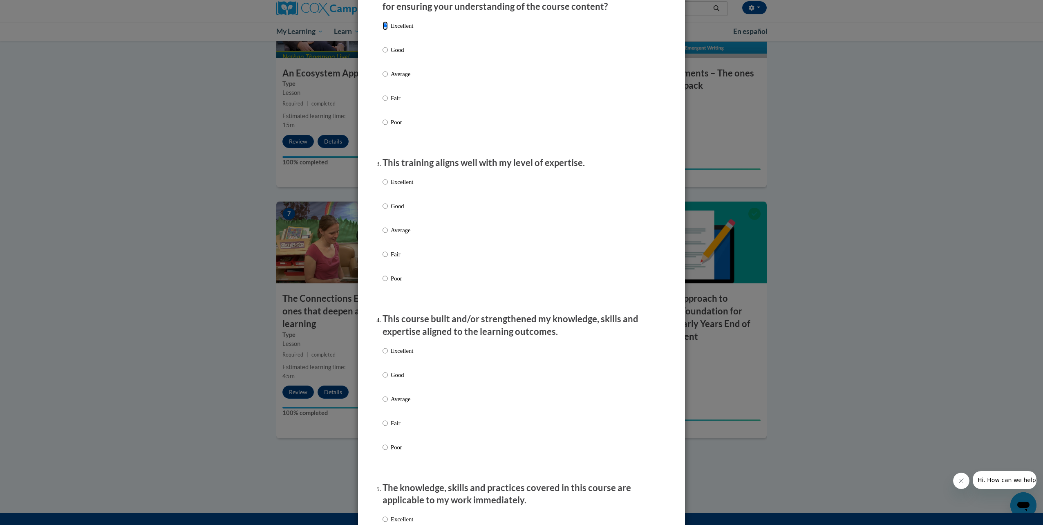
scroll to position [327, 0]
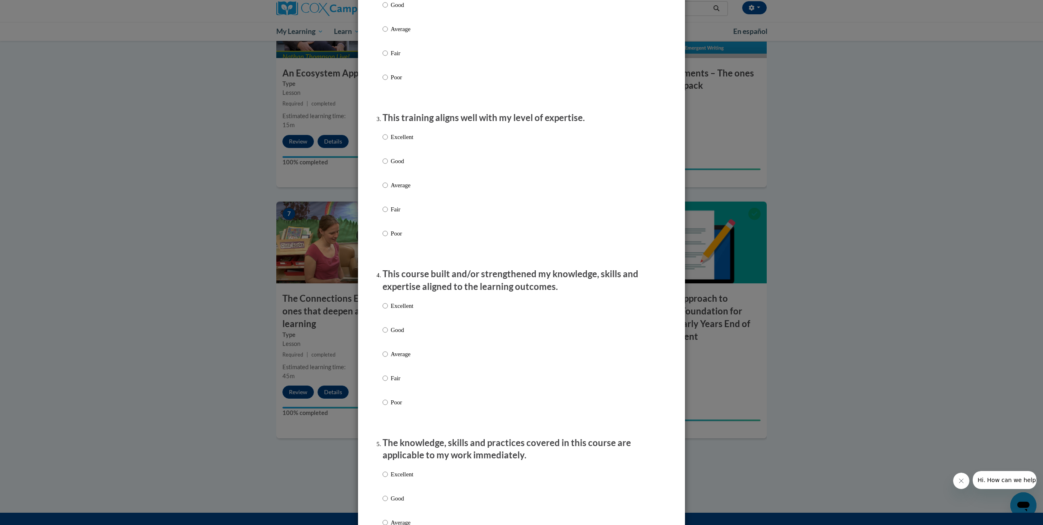
click at [383, 141] on input "Excellent" at bounding box center [385, 136] width 5 height 9
radio input "true"
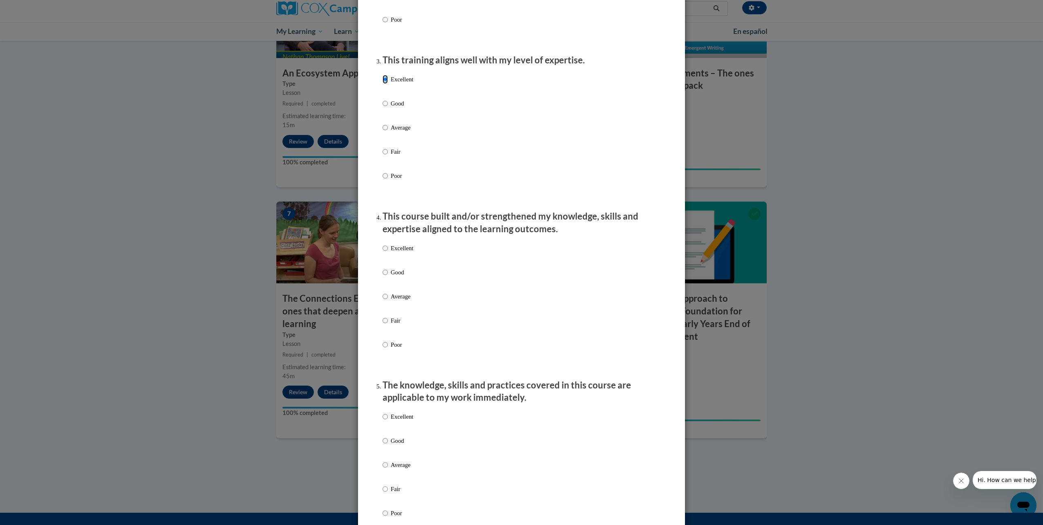
scroll to position [450, 0]
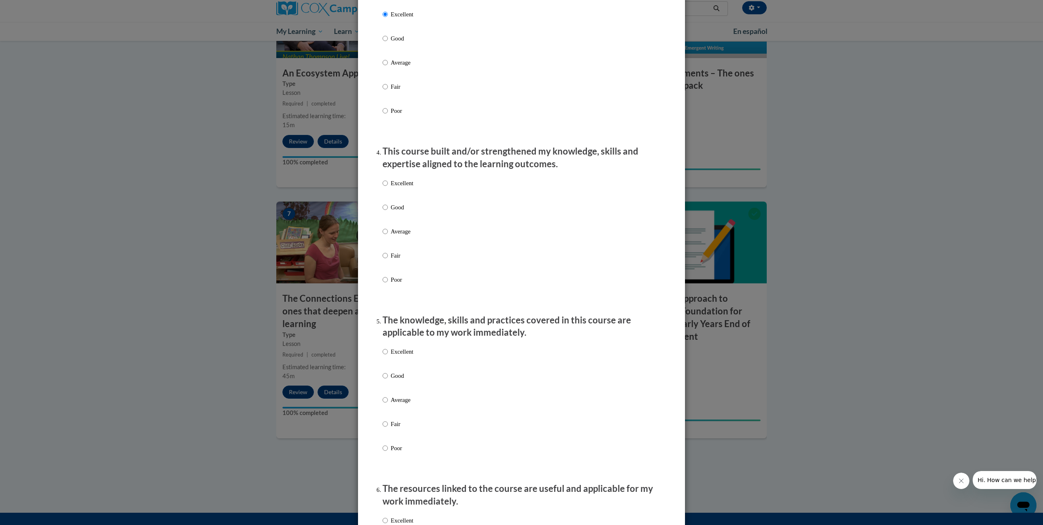
click at [391, 188] on p "Excellent" at bounding box center [402, 183] width 22 height 9
click at [387, 188] on input "Excellent" at bounding box center [385, 183] width 5 height 9
radio input "true"
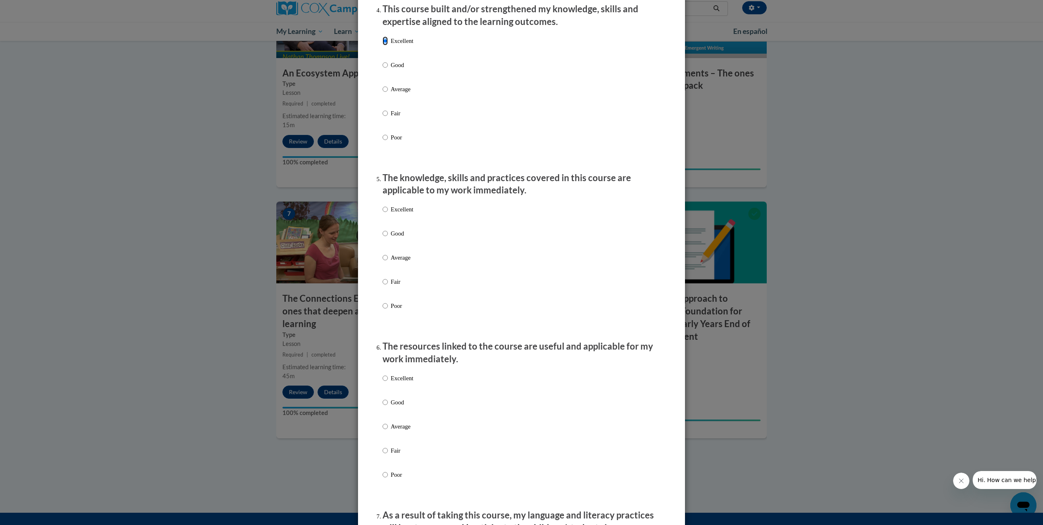
scroll to position [613, 0]
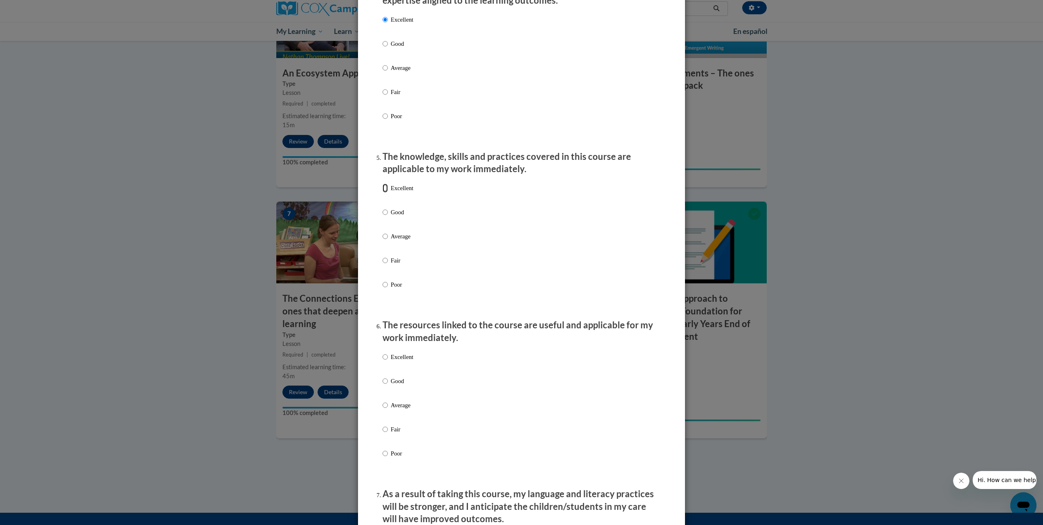
click at [383, 192] on input "Excellent" at bounding box center [385, 187] width 5 height 9
radio input "true"
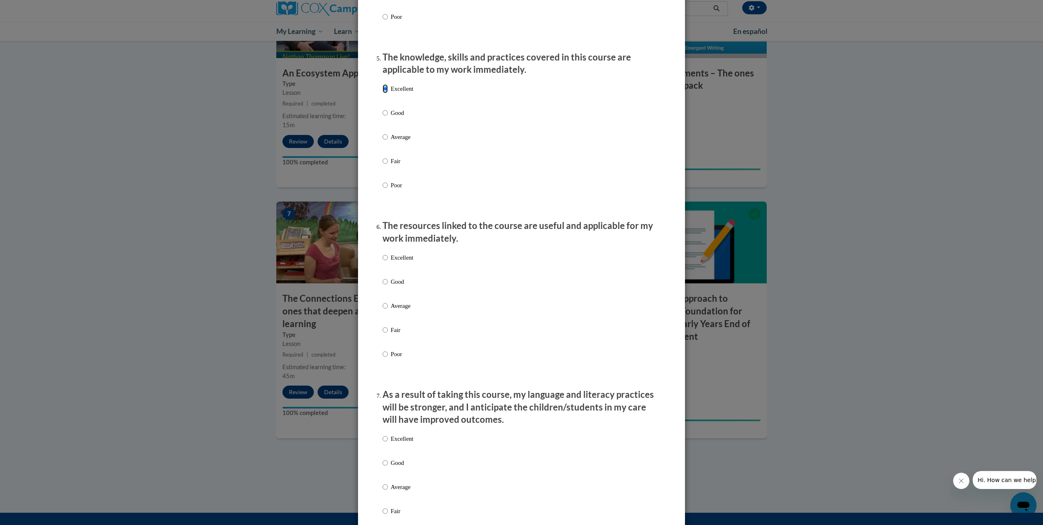
scroll to position [736, 0]
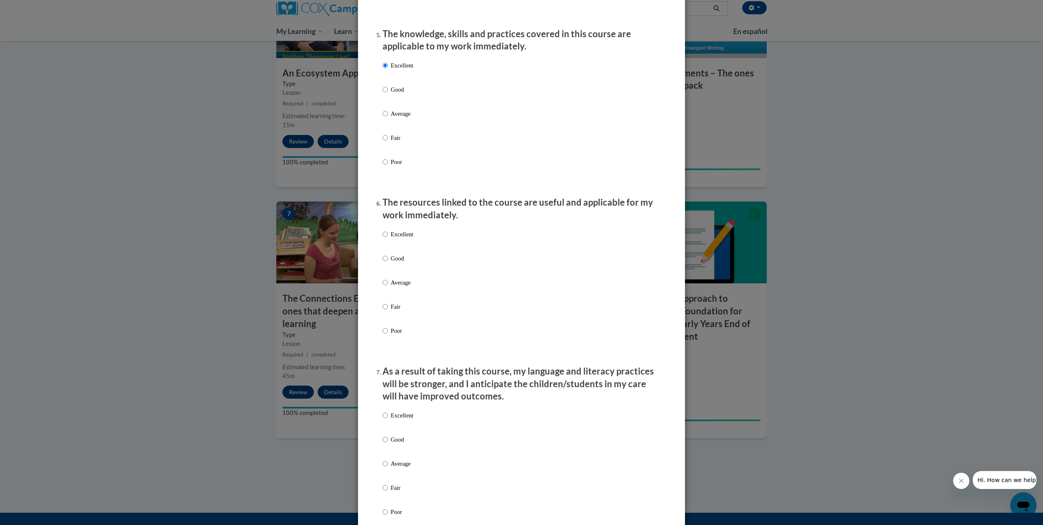
click at [387, 241] on label "Excellent" at bounding box center [398, 241] width 31 height 22
click at [387, 239] on input "Excellent" at bounding box center [385, 234] width 5 height 9
radio input "true"
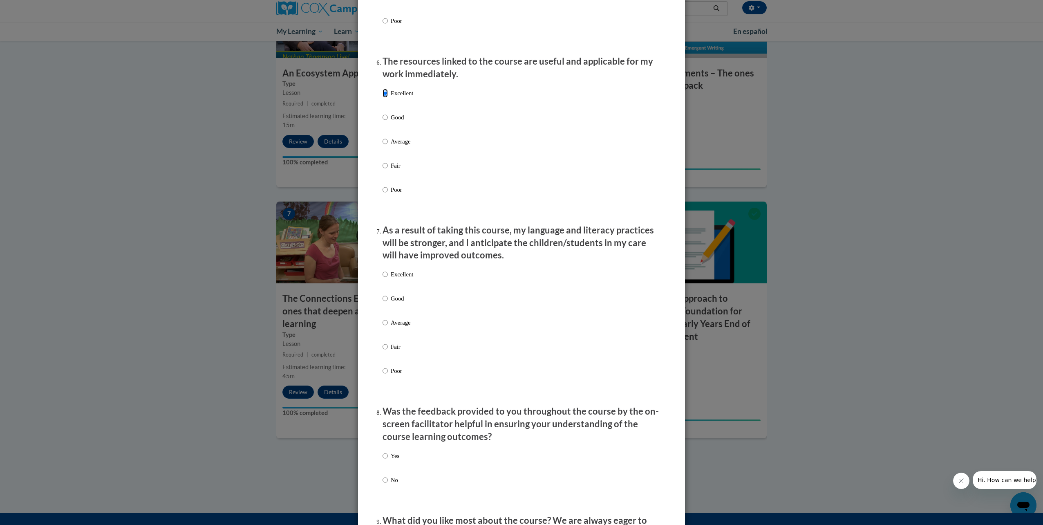
scroll to position [899, 0]
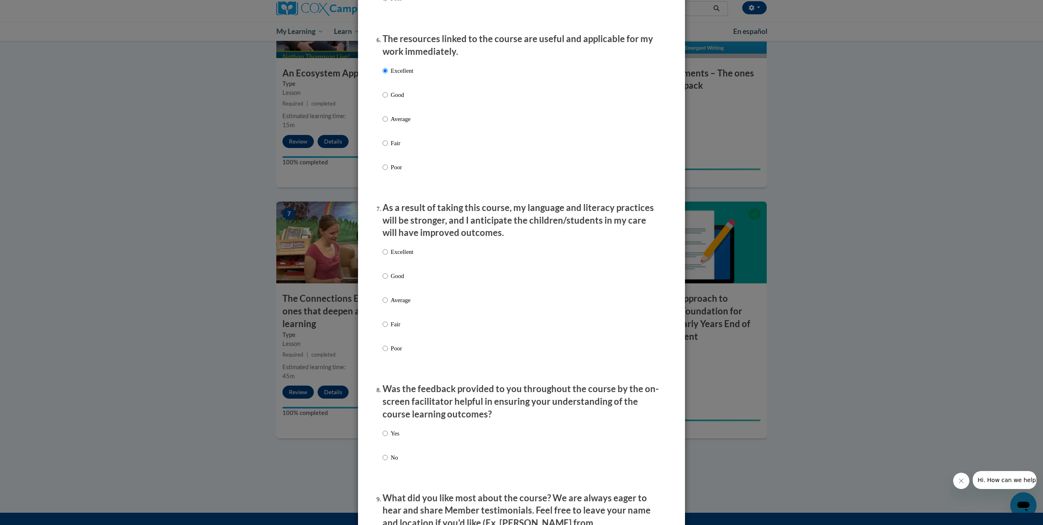
click at [385, 261] on label "Excellent" at bounding box center [398, 258] width 31 height 22
click at [385, 256] on input "Excellent" at bounding box center [385, 251] width 5 height 9
radio input "true"
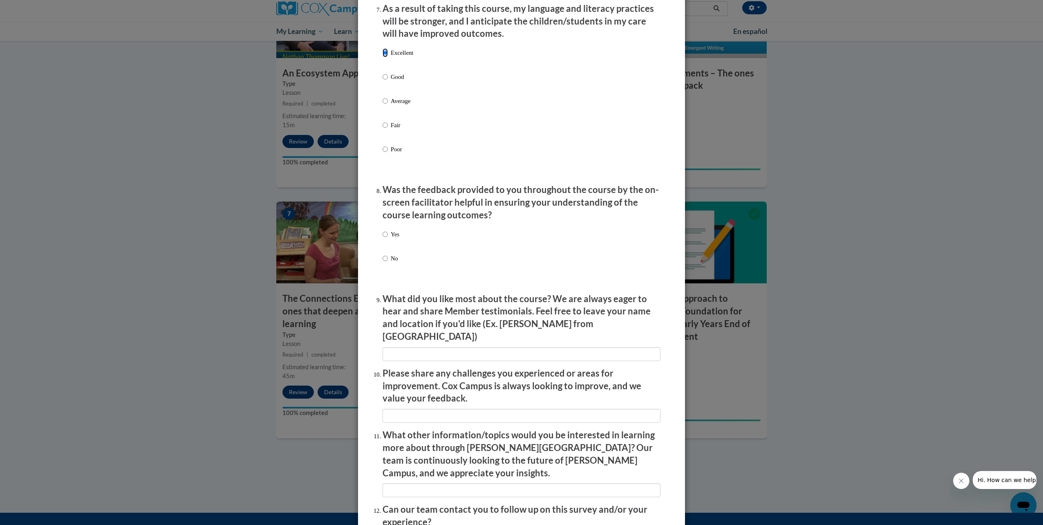
scroll to position [1103, 0]
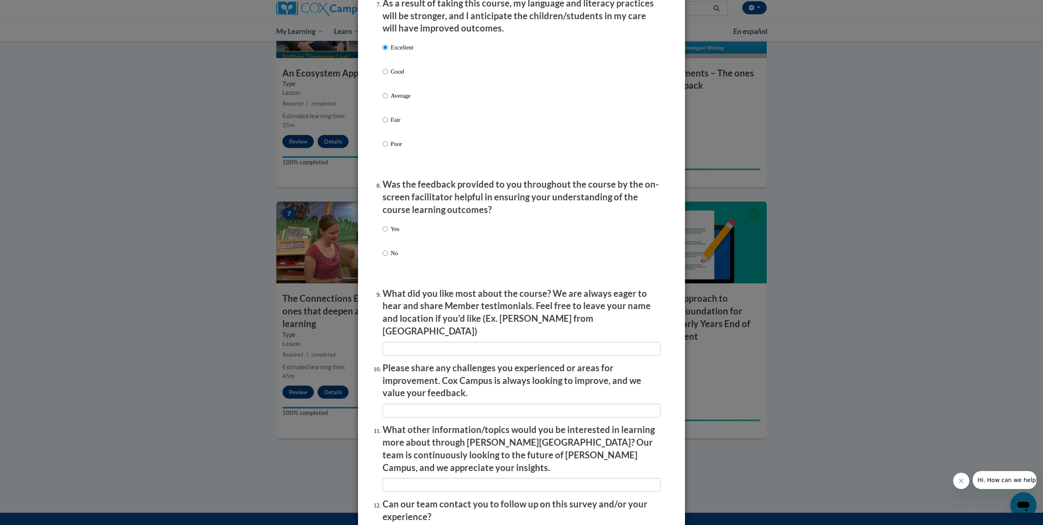
click at [391, 233] on p "Yes" at bounding box center [395, 228] width 9 height 9
click at [388, 233] on input "Yes" at bounding box center [385, 228] width 5 height 9
radio input "true"
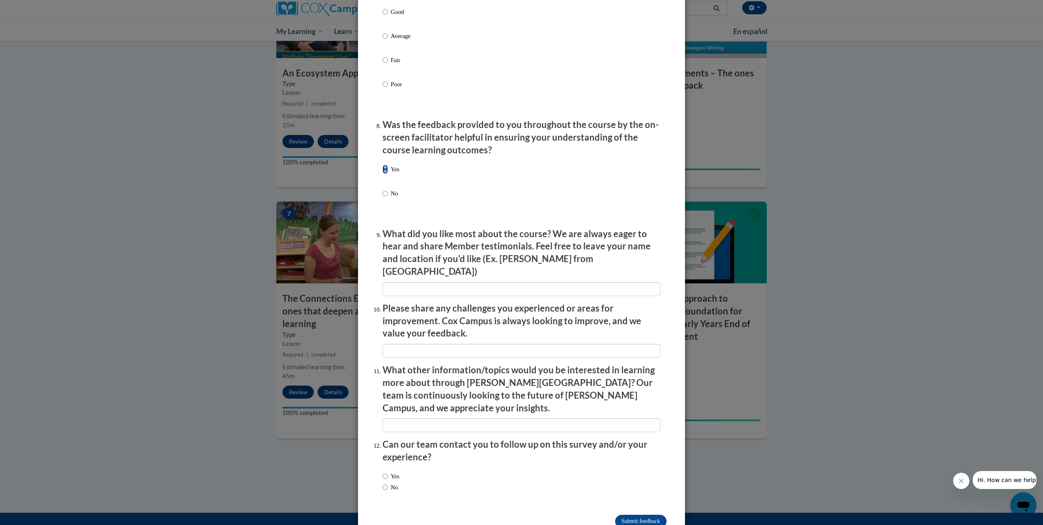
scroll to position [1173, 0]
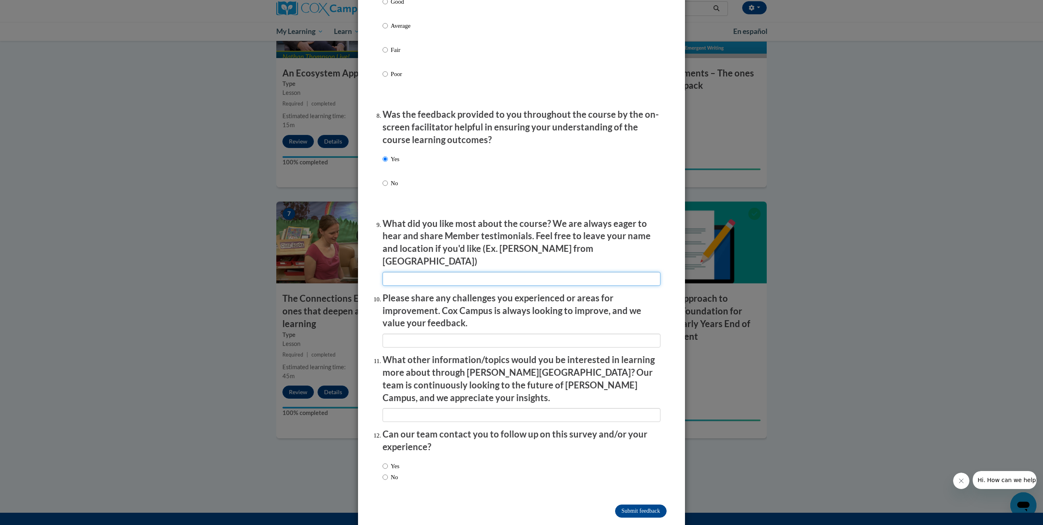
click at [419, 272] on input "textbox" at bounding box center [522, 279] width 278 height 14
type input "The resources that were provided"
click at [447, 333] on input "textbox" at bounding box center [522, 340] width 278 height 14
type input "n/a"
click at [421, 408] on input "textbox" at bounding box center [522, 415] width 278 height 14
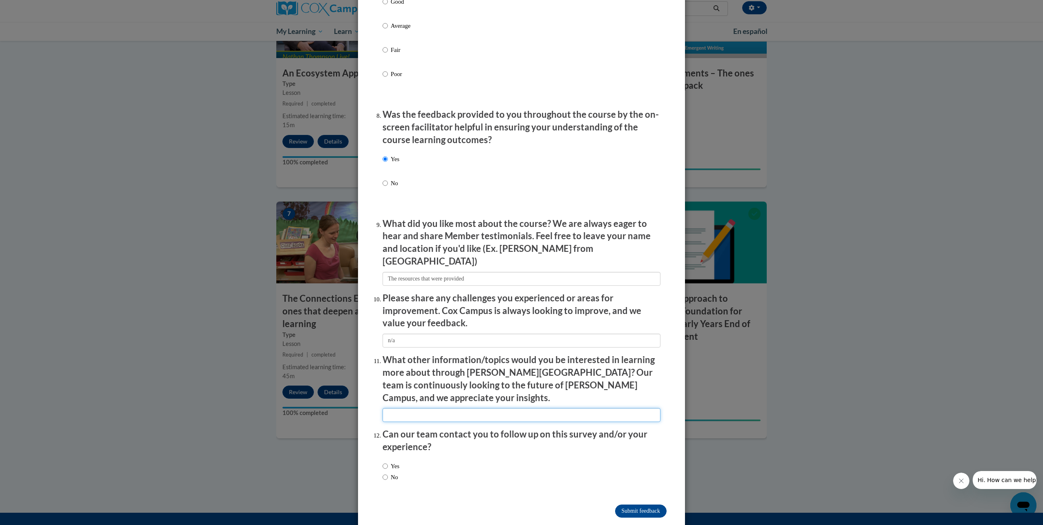
click at [422, 408] on input "textbox" at bounding box center [522, 415] width 278 height 14
type input "n/a"
click at [389, 472] on label "No" at bounding box center [391, 476] width 16 height 9
click at [388, 472] on input "No" at bounding box center [385, 476] width 5 height 9
radio input "true"
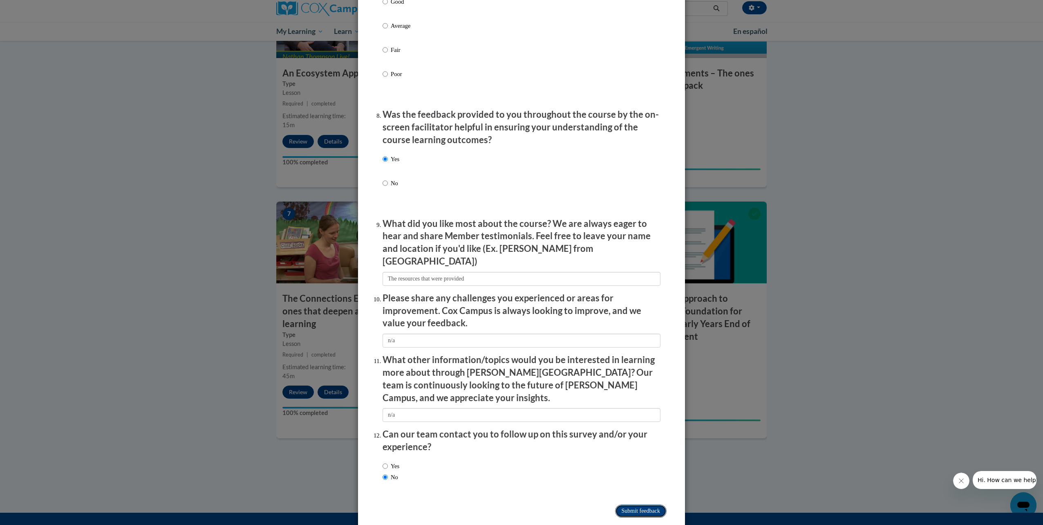
click at [644, 504] on input "Submit feedback" at bounding box center [640, 510] width 51 height 13
